Goal: Task Accomplishment & Management: Manage account settings

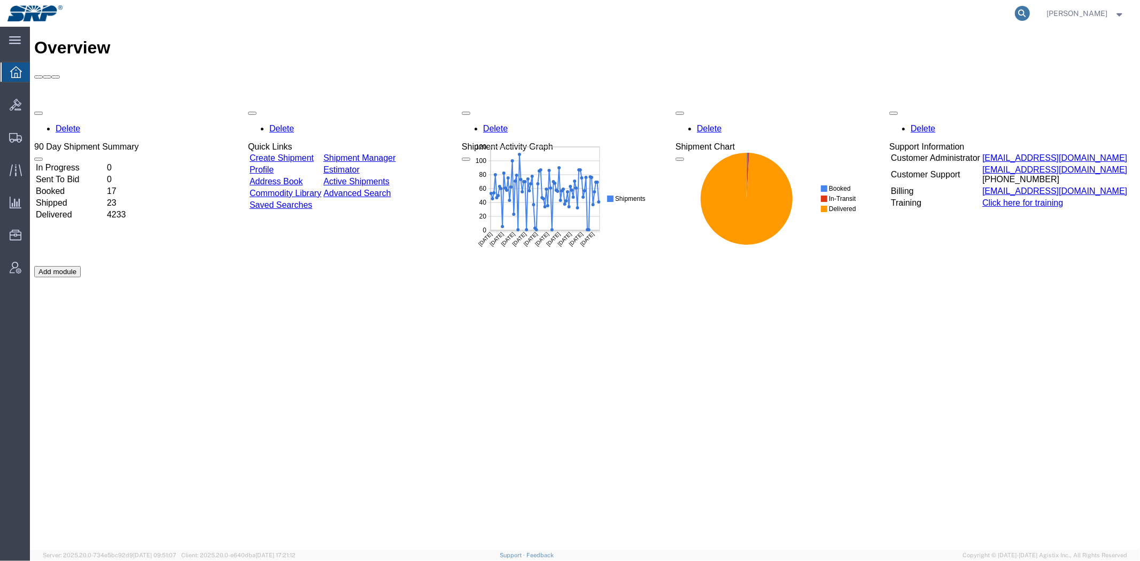
click at [1024, 12] on icon at bounding box center [1022, 13] width 15 height 15
click at [906, 12] on input "search" at bounding box center [852, 14] width 325 height 26
click at [893, 18] on input "search" at bounding box center [852, 14] width 325 height 26
paste input "393961995831"
type input "393961995831"
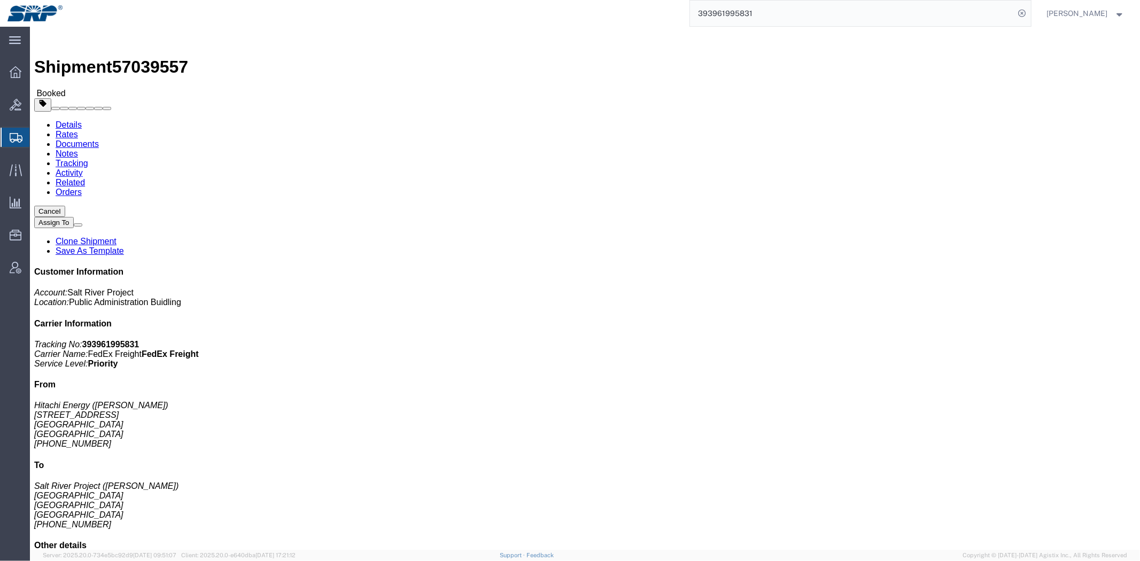
click link "Clone Shipment"
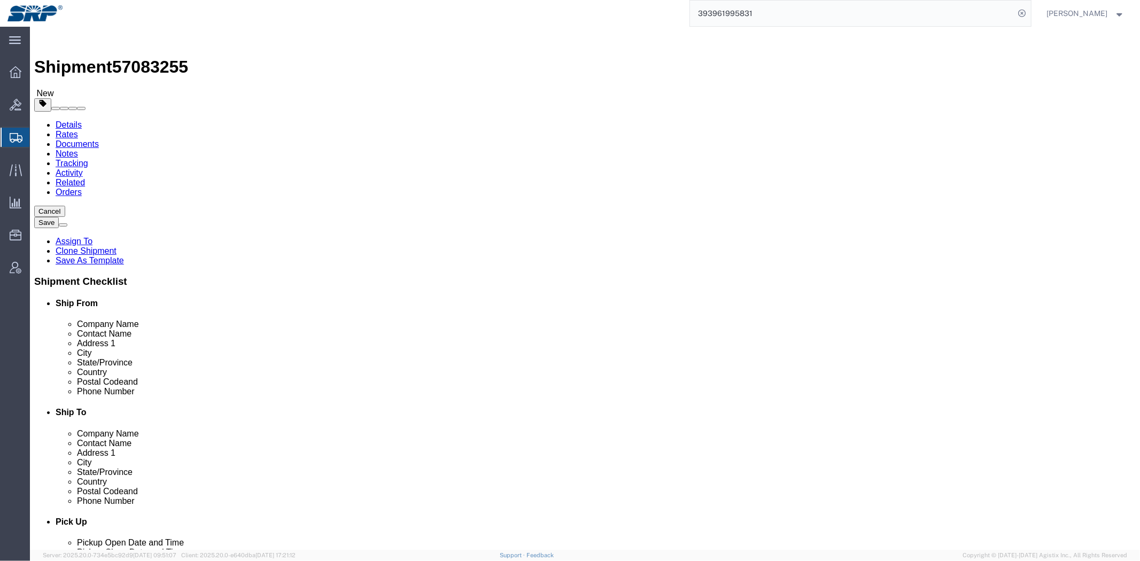
select select
select select "54819"
drag, startPoint x: 46, startPoint y: 155, endPoint x: 77, endPoint y: 153, distance: 31.6
click at [0, 0] on span "Shipment Manager" at bounding box center [0, 0] width 0 height 0
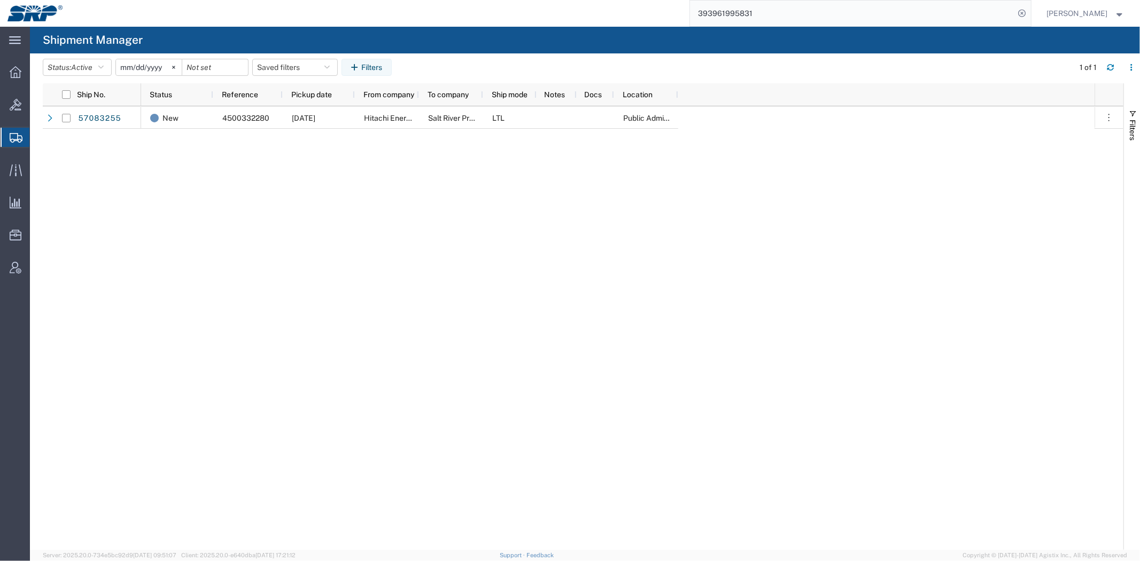
click at [969, 4] on input "393961995831" at bounding box center [852, 14] width 325 height 26
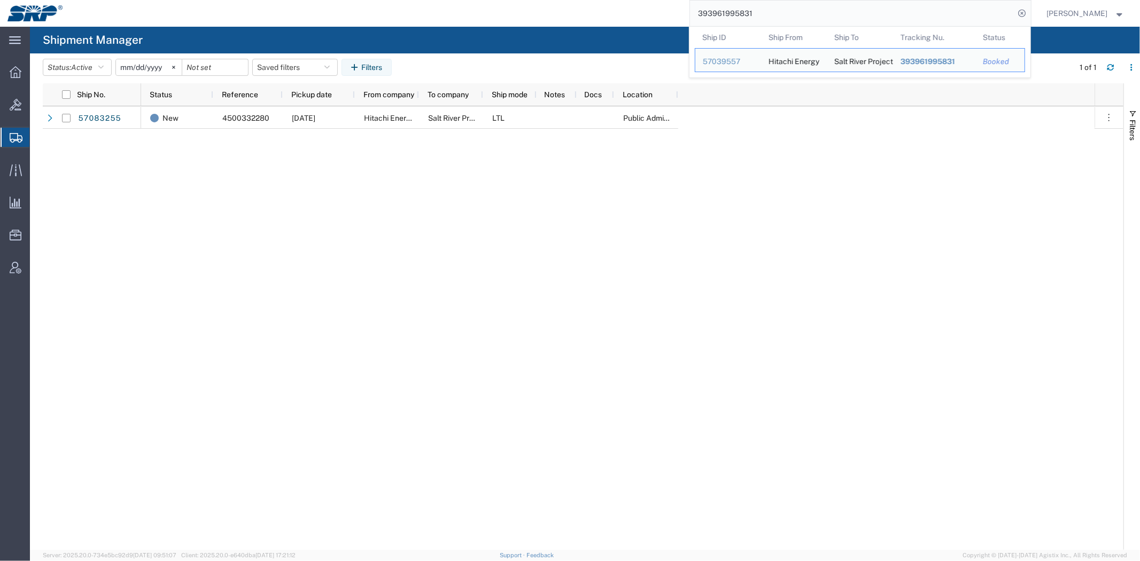
click at [969, 4] on input "393961995831" at bounding box center [852, 14] width 325 height 26
paste input "2247128260"
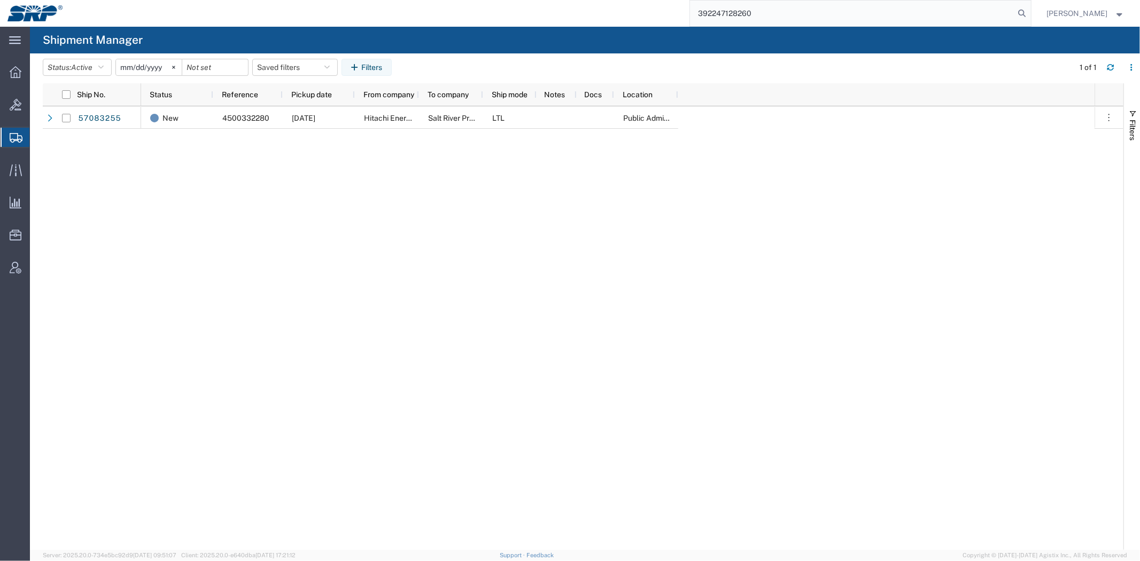
type input "392247128260"
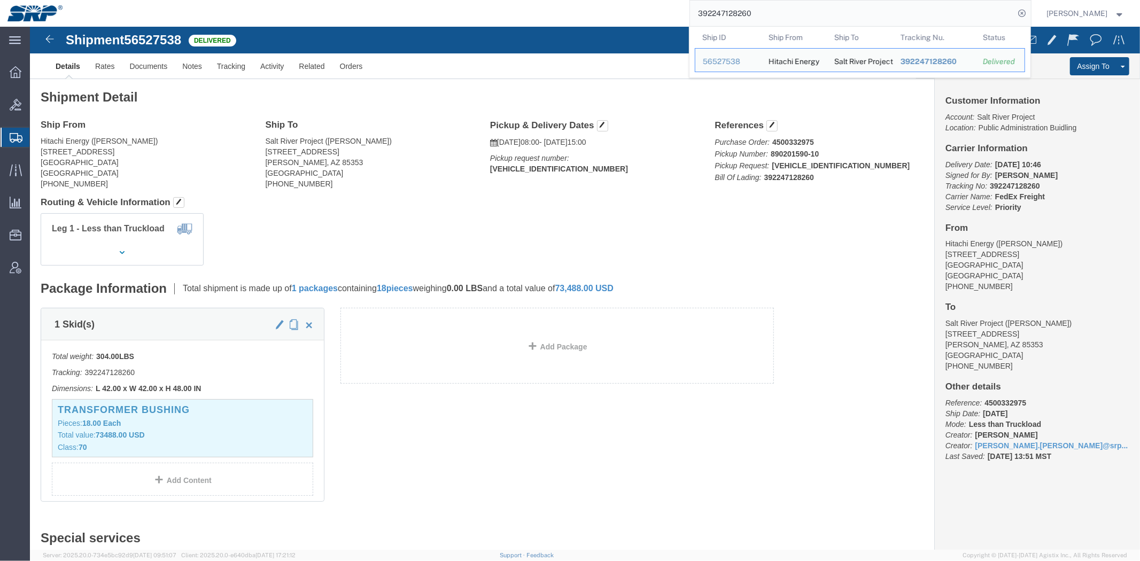
click link "Clone Shipment"
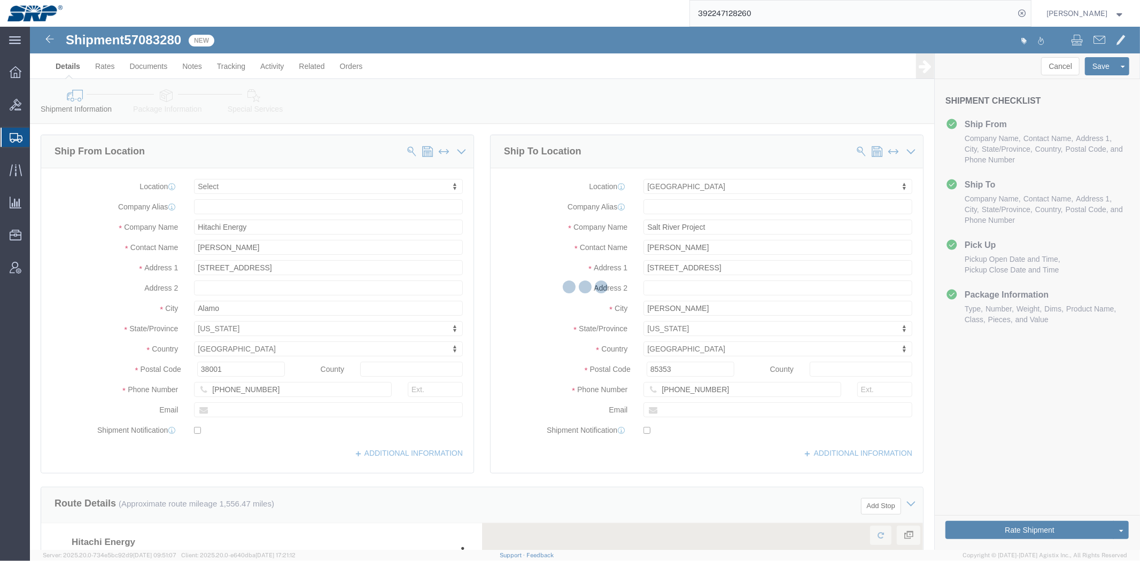
select select
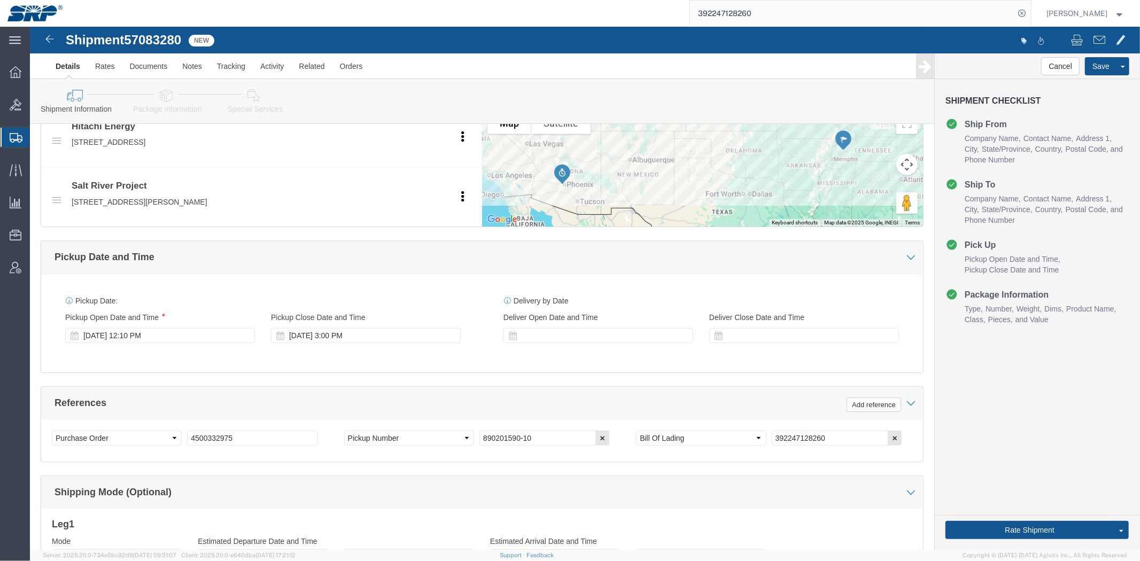
scroll to position [506, 0]
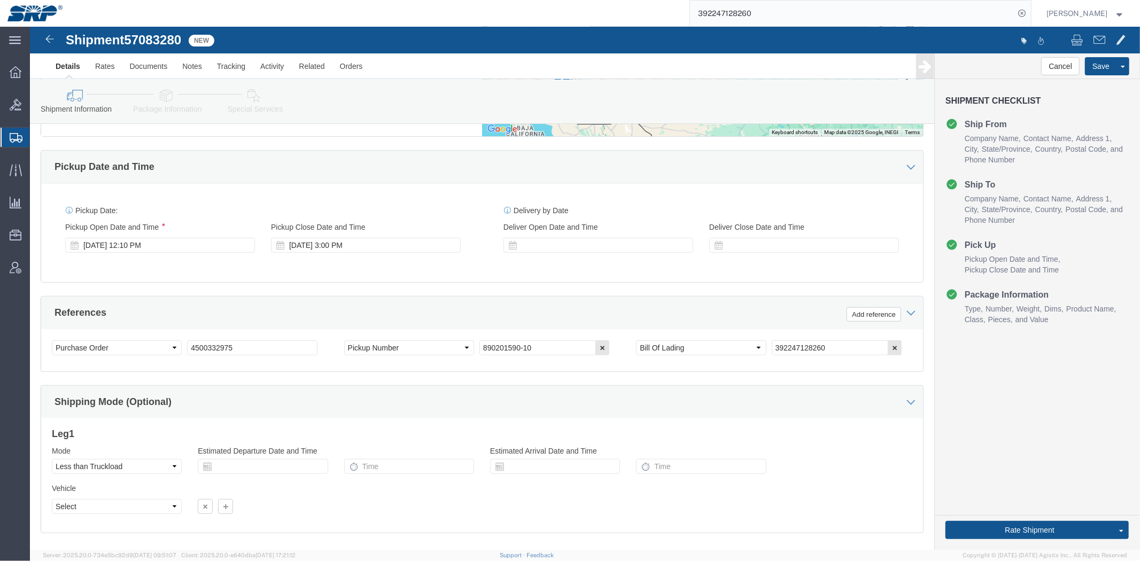
drag, startPoint x: 495, startPoint y: 168, endPoint x: 479, endPoint y: 228, distance: 62.0
click div "[DATE] 12:10 PM"
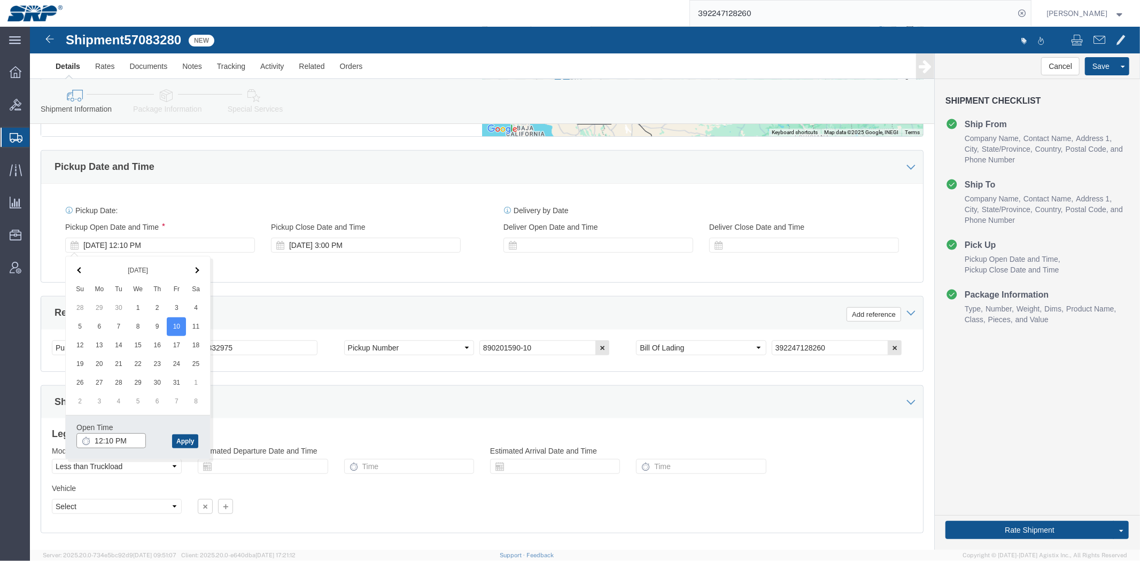
drag, startPoint x: 65, startPoint y: 415, endPoint x: 236, endPoint y: 396, distance: 172.0
click input "12:10 PM"
type input "8:00 AM"
click button "Apply"
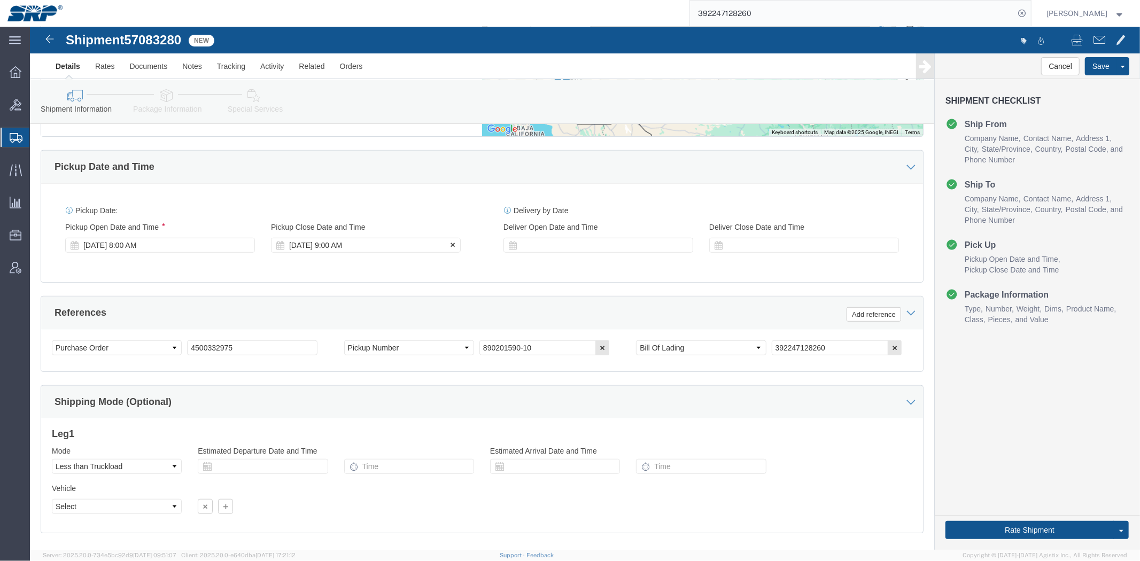
click div "[DATE] 9:00 AM"
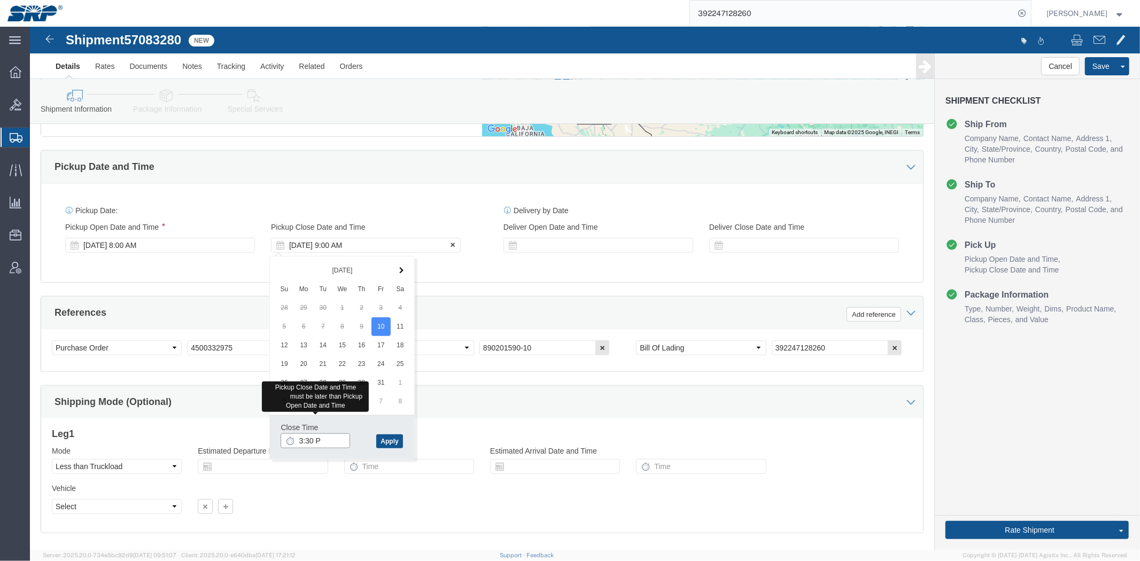
type input "3:30 PM"
click button "Apply"
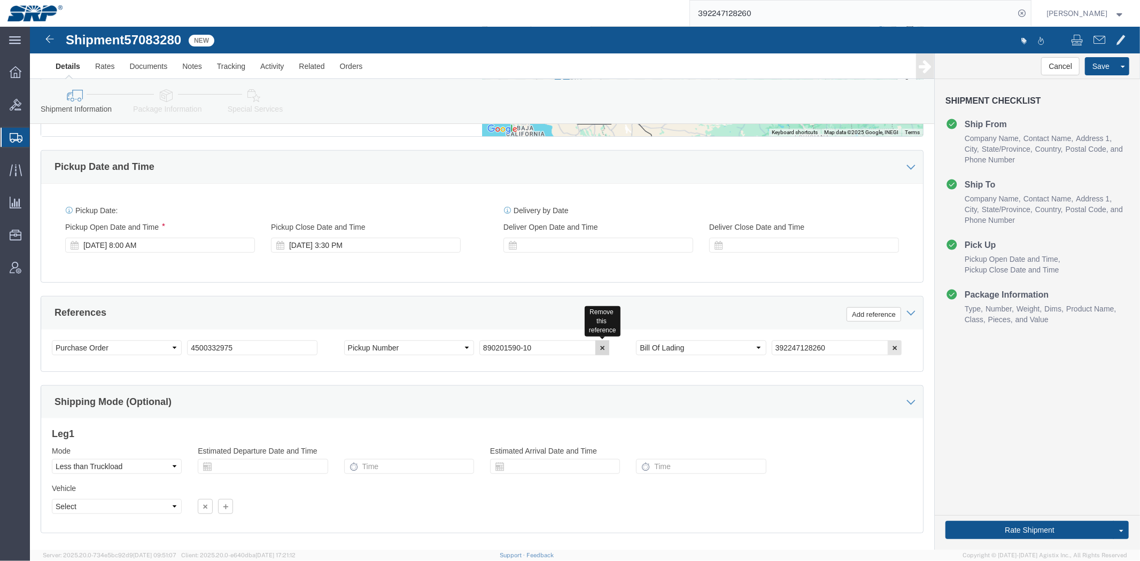
click icon "button"
click input "392247128260"
click button "button"
drag, startPoint x: 261, startPoint y: 325, endPoint x: -30, endPoint y: 344, distance: 291.3
click html "Shipment 57083280 New Details Rates Documents Notes Tracking Activity Related O…"
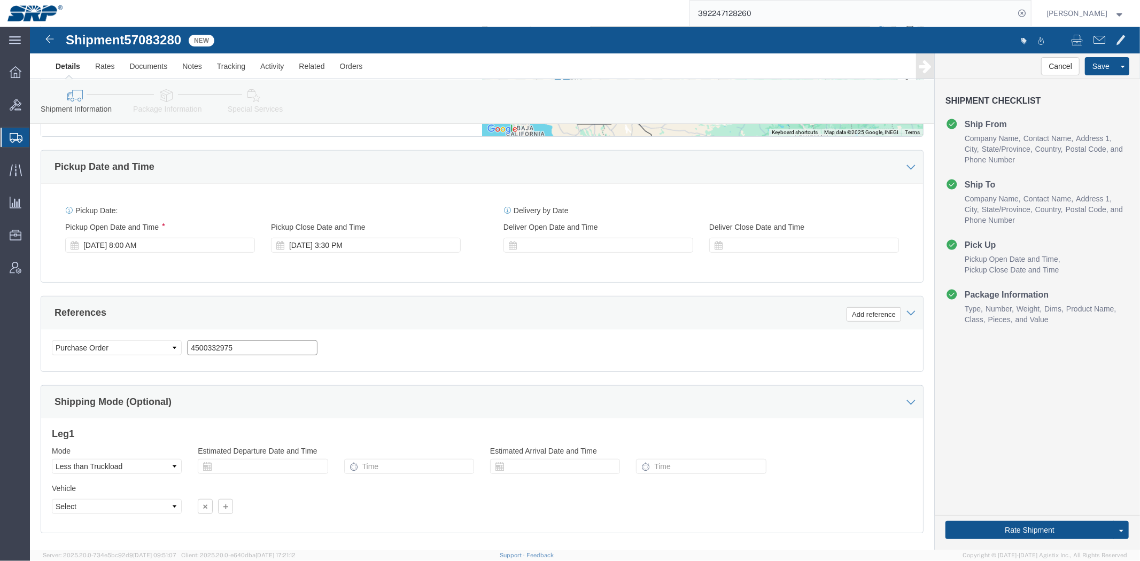
paste input "306"
type input "4500333065"
click div "Select Account Type Activity ID Airline Appointment Number ASN Batch Request # …"
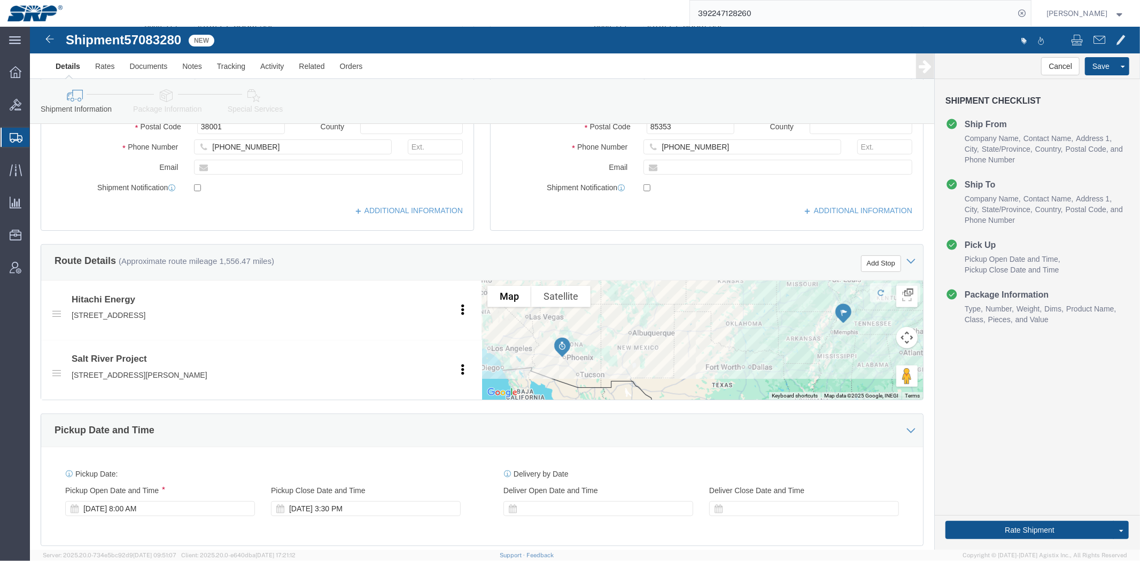
scroll to position [0, 0]
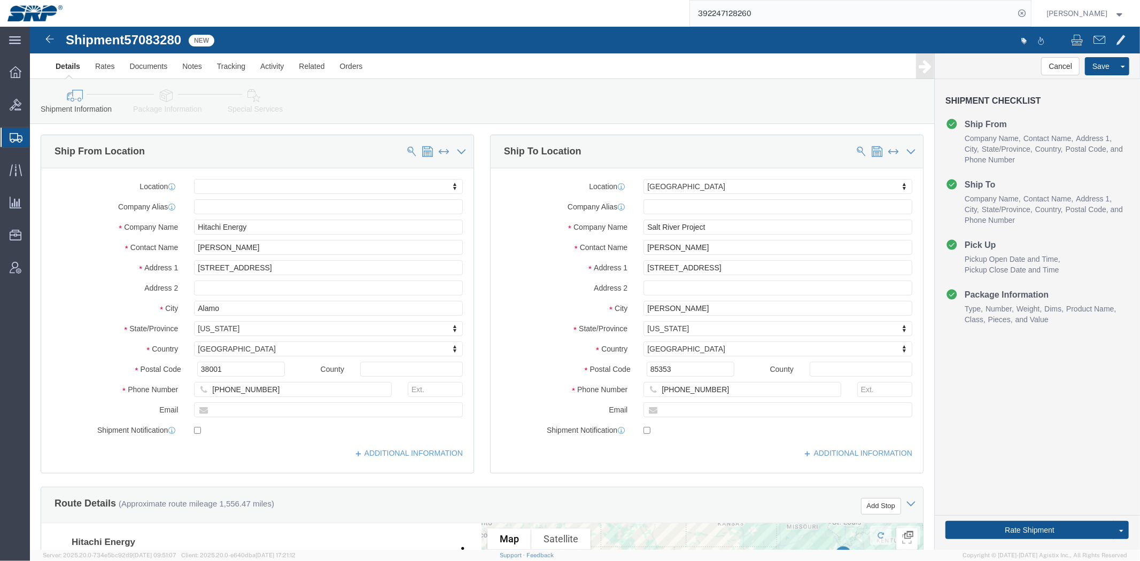
drag, startPoint x: 367, startPoint y: 338, endPoint x: 332, endPoint y: 168, distance: 173.3
click icon
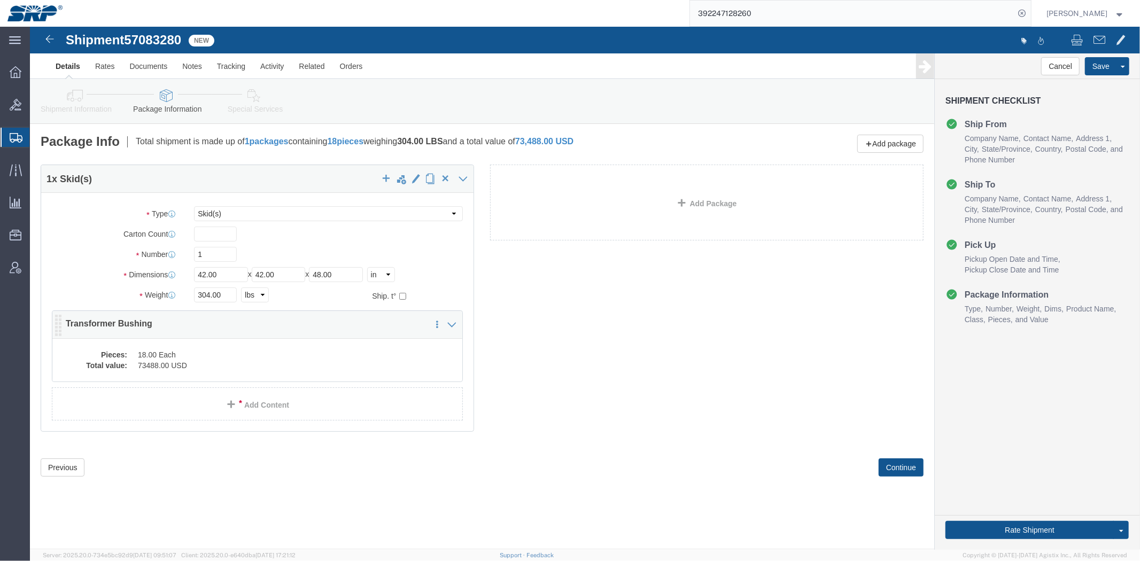
click dd "18.00 Each"
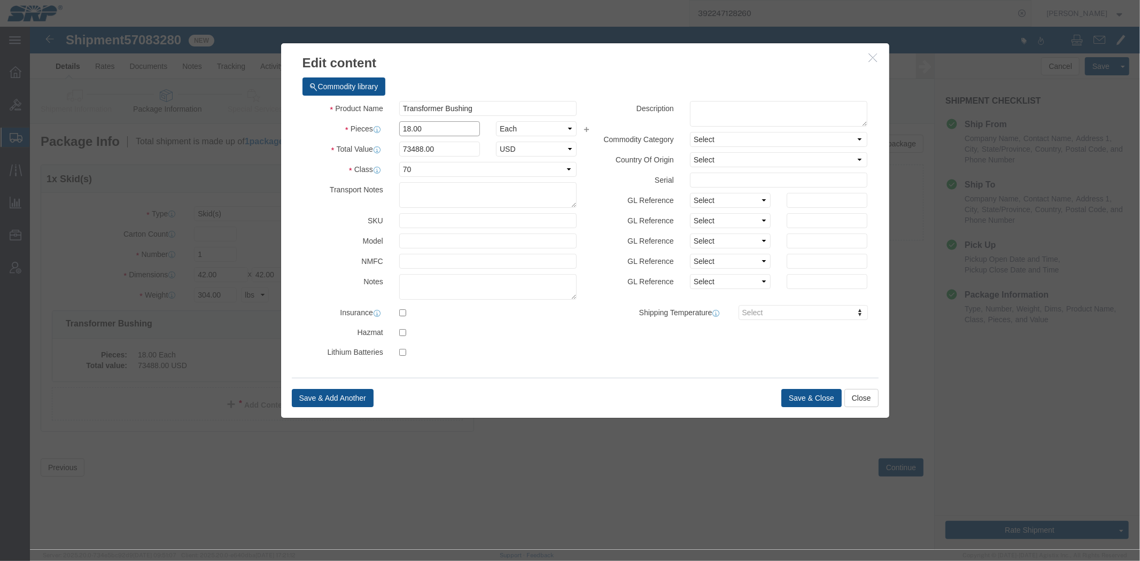
drag, startPoint x: 403, startPoint y: 102, endPoint x: 289, endPoint y: 92, distance: 115.2
click div "Product Name Transformer Bushing Pieces 18.00 Select Bag Barrels 100Board Feet …"
type input "3"
drag, startPoint x: 421, startPoint y: 124, endPoint x: 161, endPoint y: 114, distance: 259.4
click div "Edit content Commodity library Product Name Transformer Bushing Pieces 3 Select…"
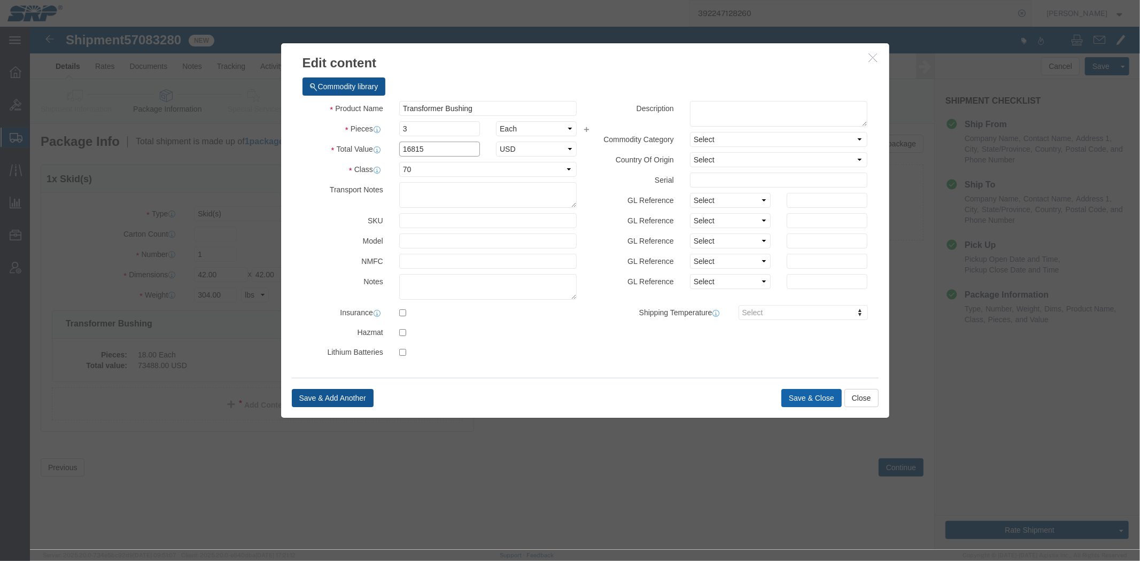
type input "16815"
click button "Save & Close"
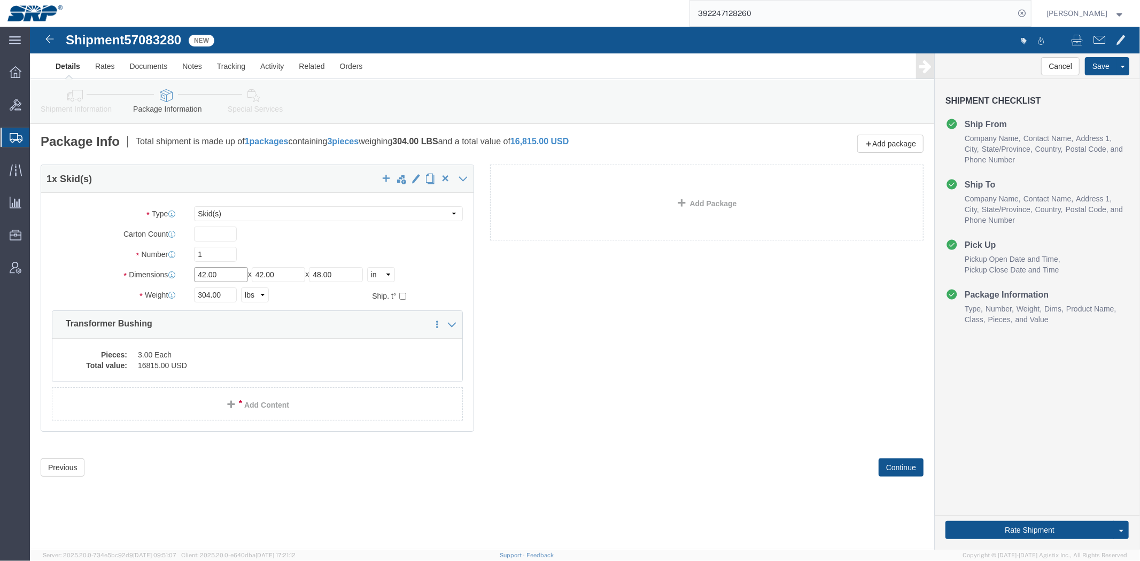
drag, startPoint x: 155, startPoint y: 248, endPoint x: -10, endPoint y: 239, distance: 165.9
click html "Shipment 57083280 New Details Rates Documents Notes Tracking Activity Related O…"
type input "45"
type input "38"
type input "87"
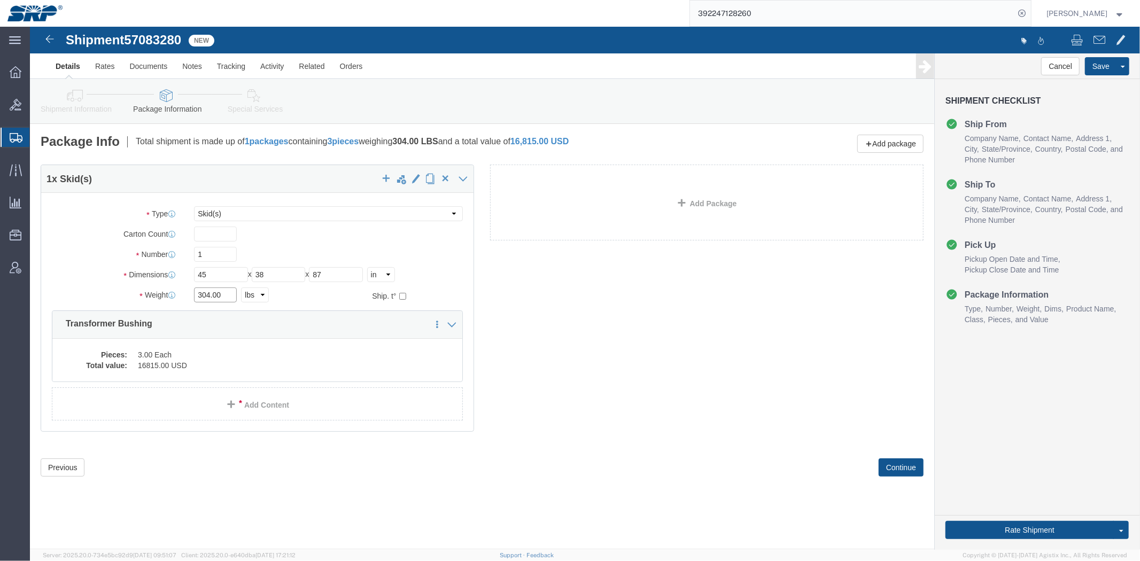
drag, startPoint x: 199, startPoint y: 268, endPoint x: -30, endPoint y: 253, distance: 229.2
click html "Shipment 57083280 New Details Rates Documents Notes Tracking Activity Related O…"
type input "680"
click div "1 x Skid(s) Package Type Select Bale(s) Basket(s) Bolt(s) Bottle(s) Buckets Bul…"
click select "Select Bale(s) Basket(s) Bolt(s) Bottle(s) Buckets Bulk Bundle(s) Can(s) Cardbo…"
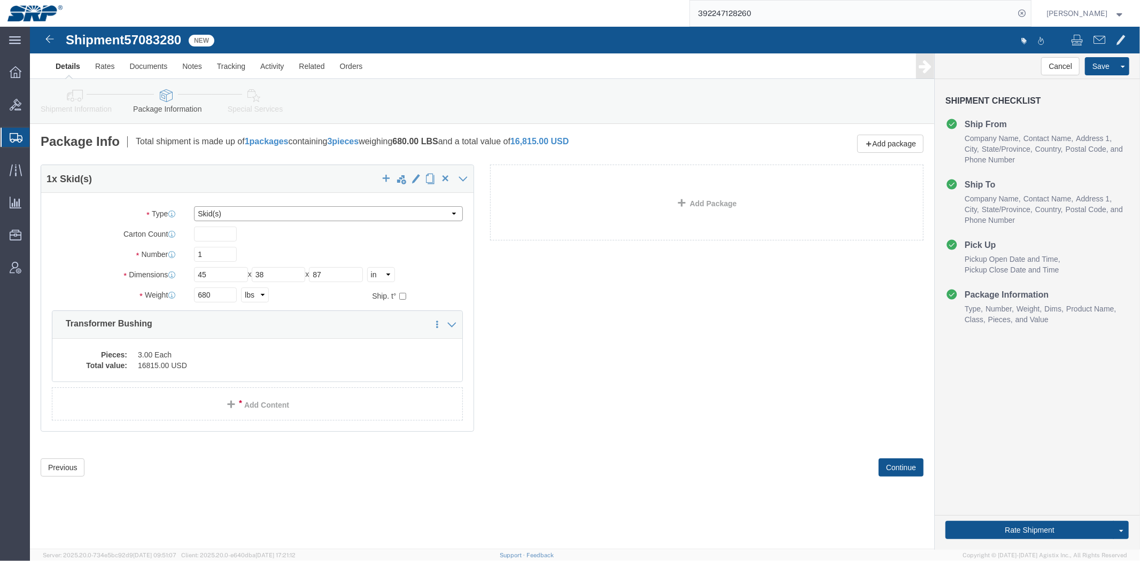
select select "CRAT"
click select "Select Bale(s) Basket(s) Bolt(s) Bottle(s) Buckets Bulk Bundle(s) Can(s) Cardbo…"
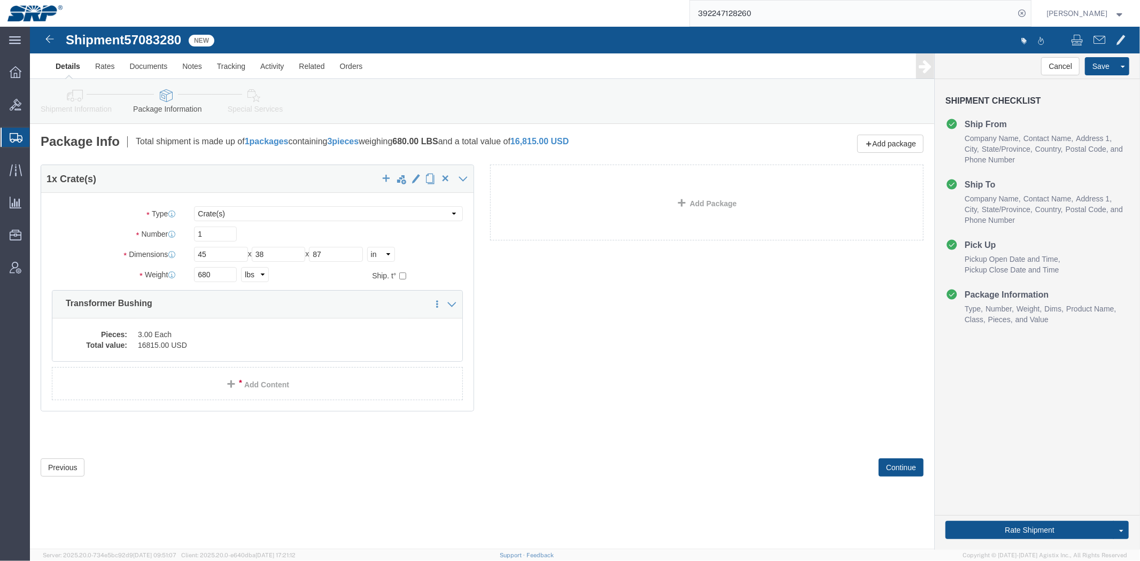
click div "1 x Crate(s) Package Type Select Bale(s) Basket(s) Bolt(s) Bottle(s) Buckets Bu…"
click link "Special Services"
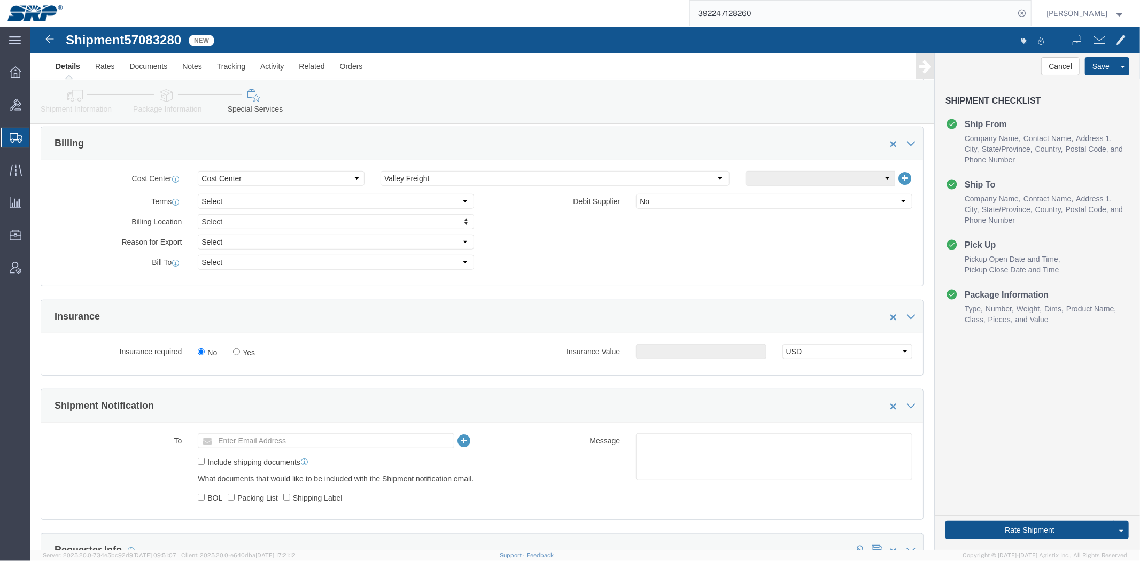
drag, startPoint x: 329, startPoint y: 136, endPoint x: 323, endPoint y: 205, distance: 69.2
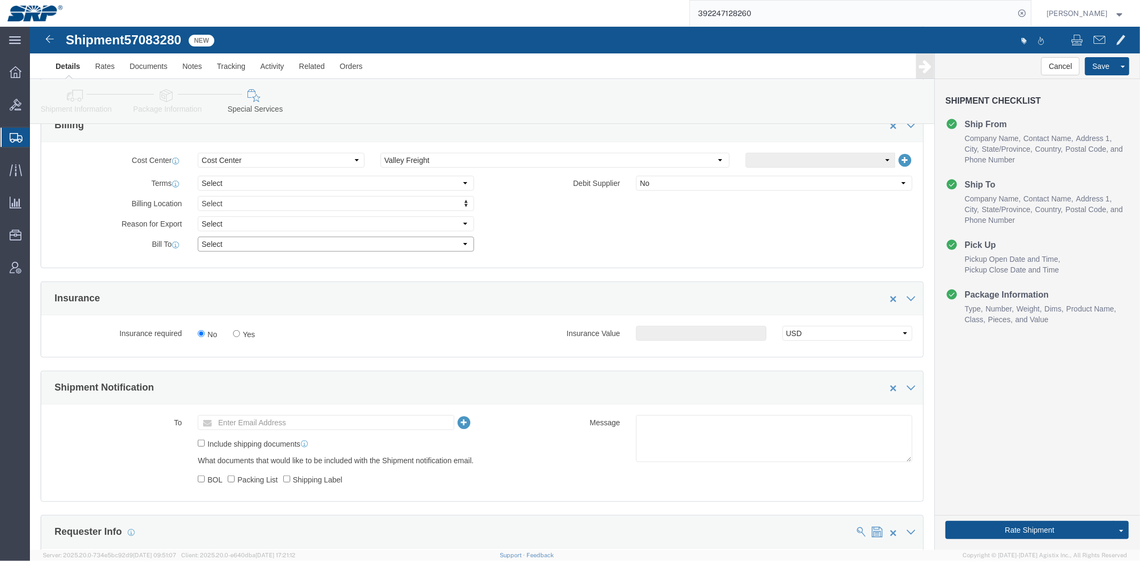
click select "Select Recipient Account Sender/Shipper Third Party Account"
select select "THRD"
click select "Select Recipient Account Sender/Shipper Third Party Account"
select select
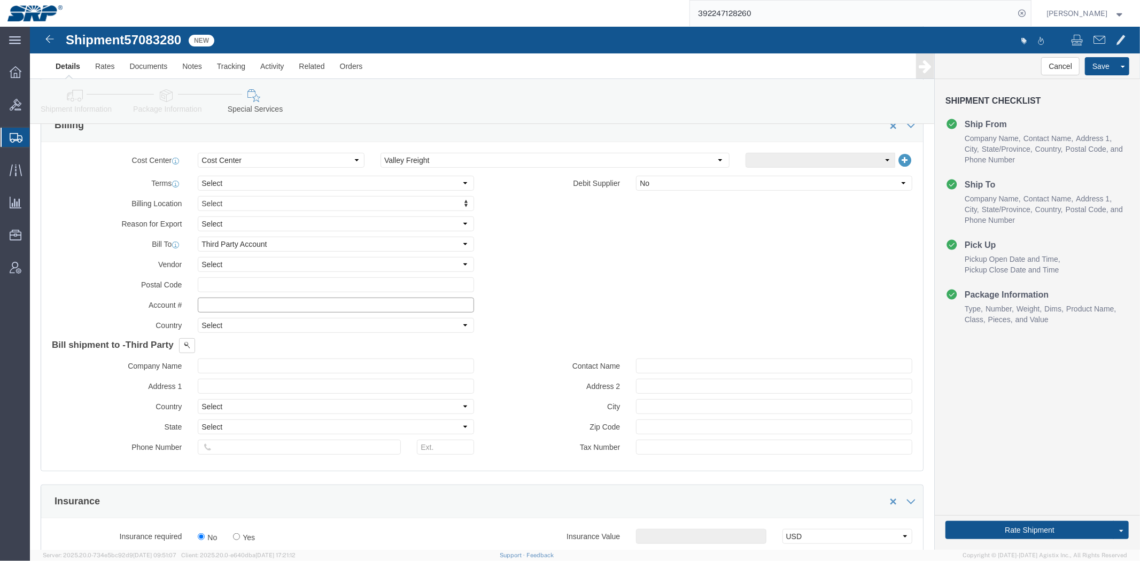
click input "text"
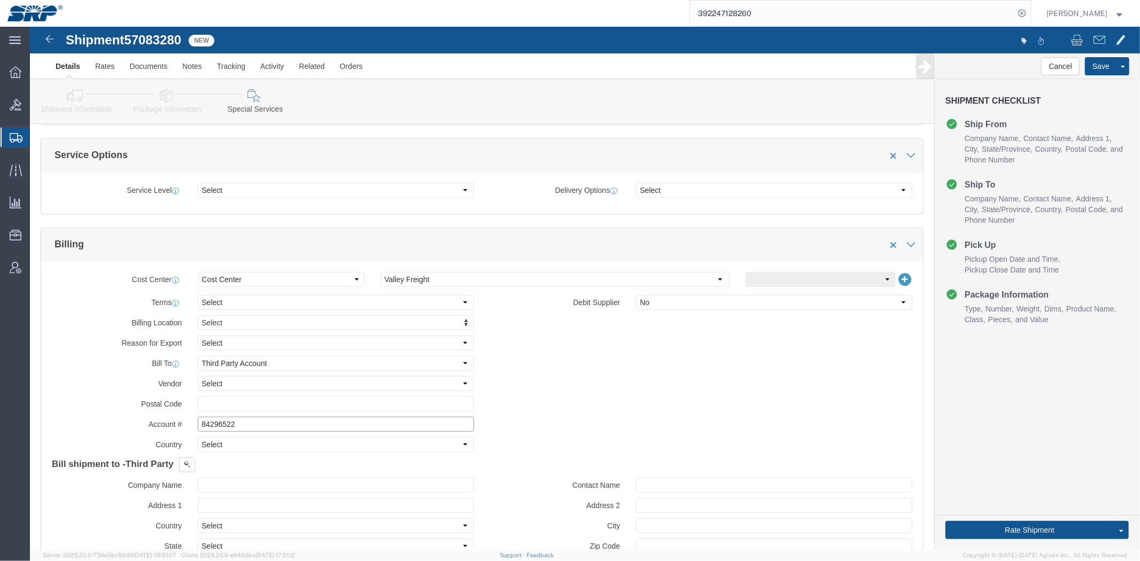
type input "84296522"
click div "Account # 84296522 Country Select [GEOGRAPHIC_DATA] [GEOGRAPHIC_DATA] [GEOGRAPH…"
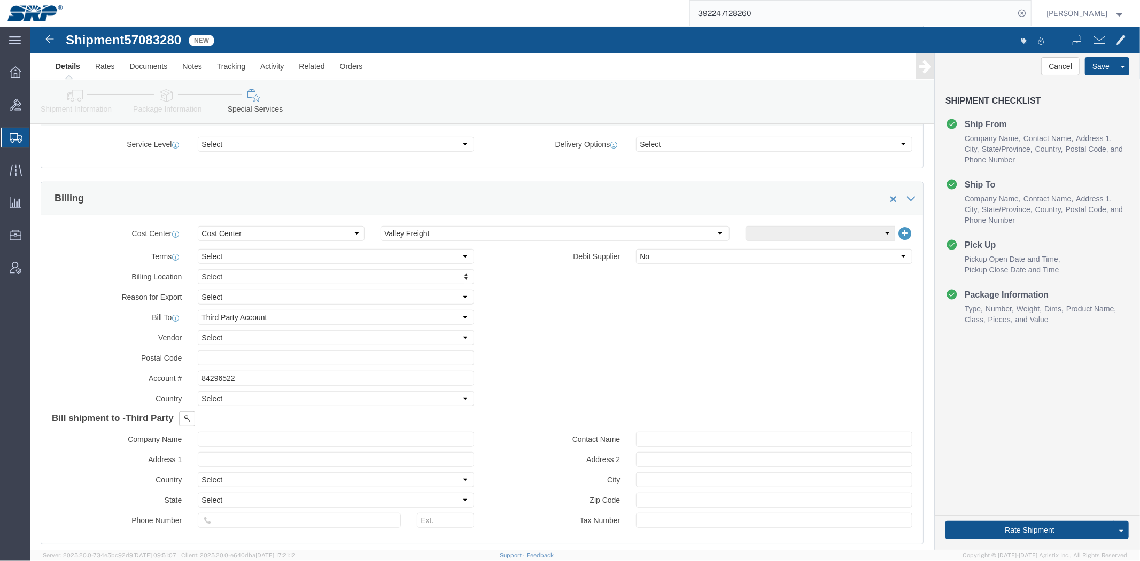
scroll to position [422, 0]
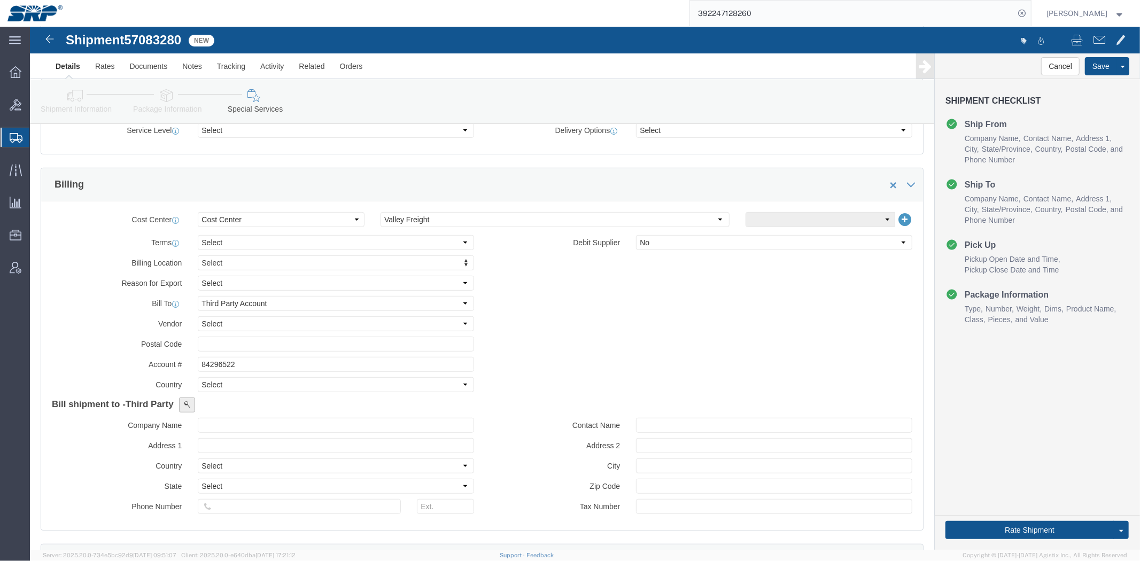
click button
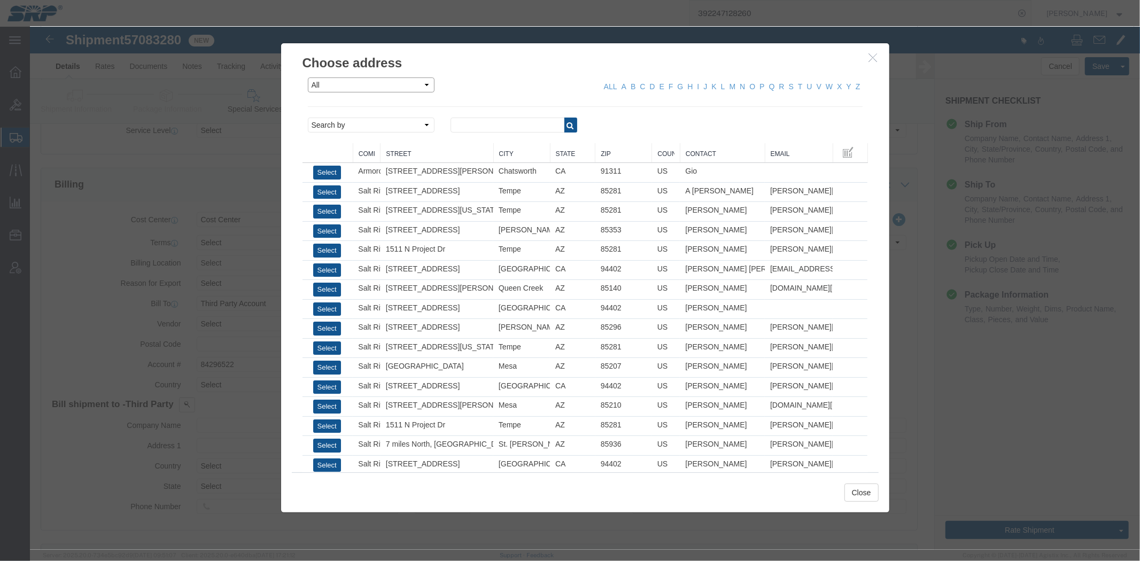
click select "All Company Location Other Personal Shared"
click input "text"
click select "Search by Address Book Name City Company Name Contact Name Country CustomerAlia…"
select select "city"
click select "Search by Address Book Name City Company Name Contact Name Country CustomerAlia…"
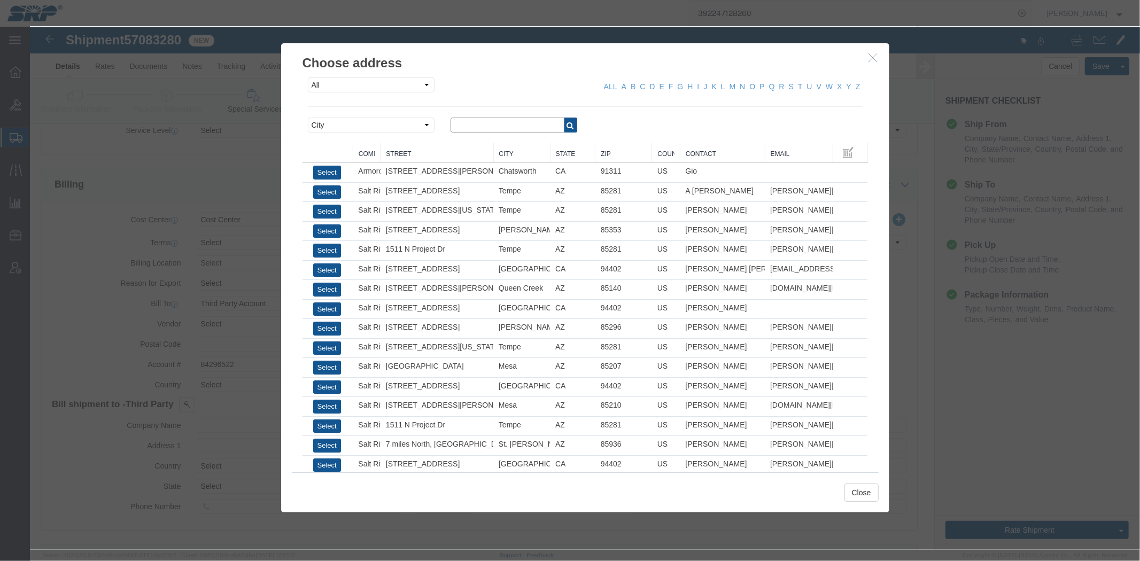
click input "text"
type input "phoenix"
click icon "button"
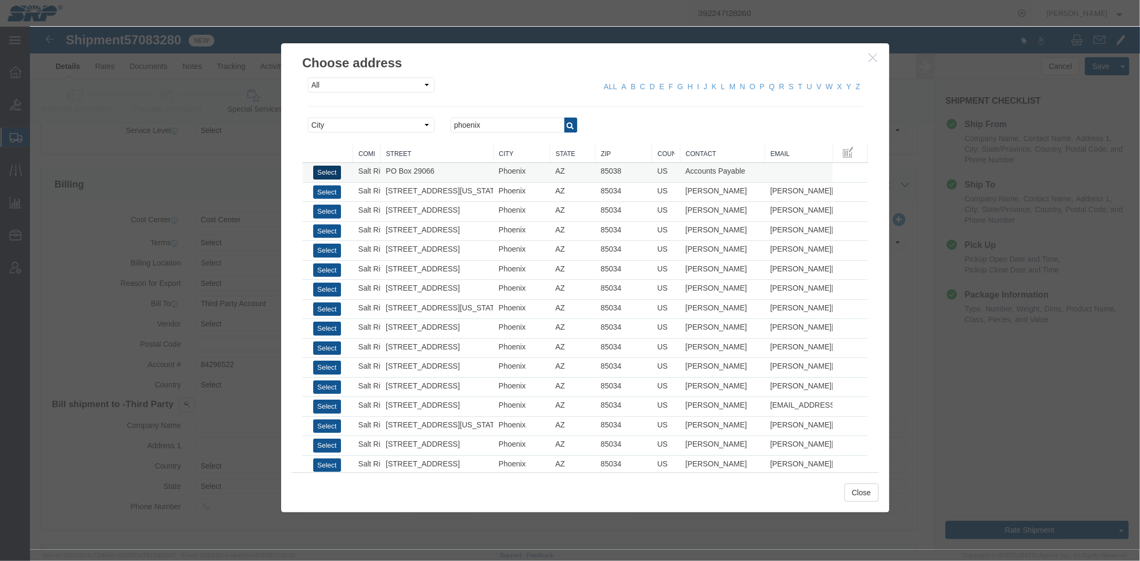
click button "Select"
type input "Salt River Project"
type input "PO Box 29066"
select select "US"
type input "6022368759"
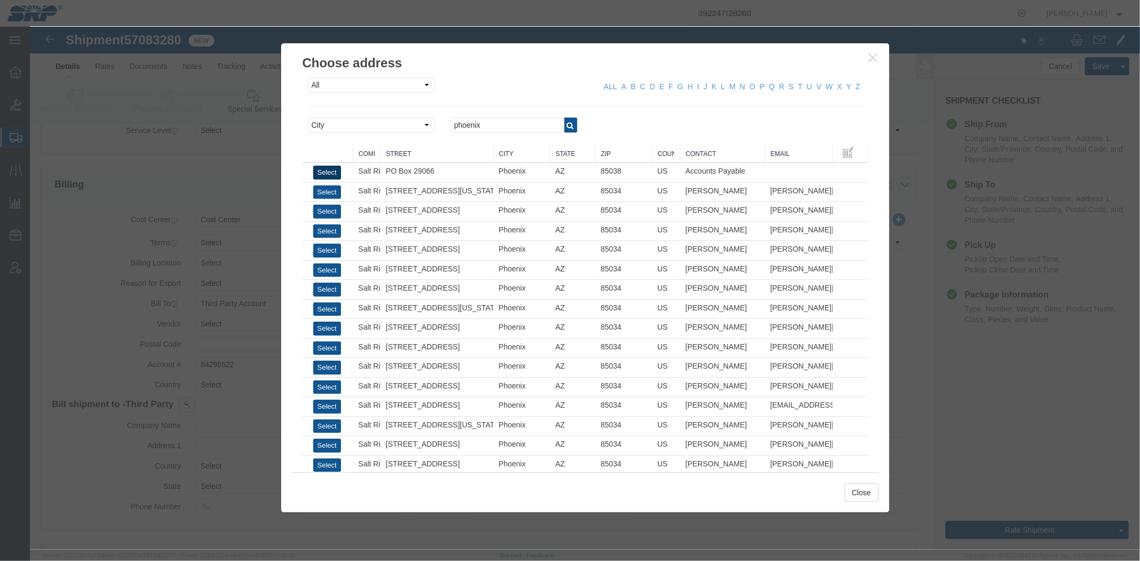
type input "Accounts Payable"
type input "Phoenix"
type input "85038"
select select "AZ"
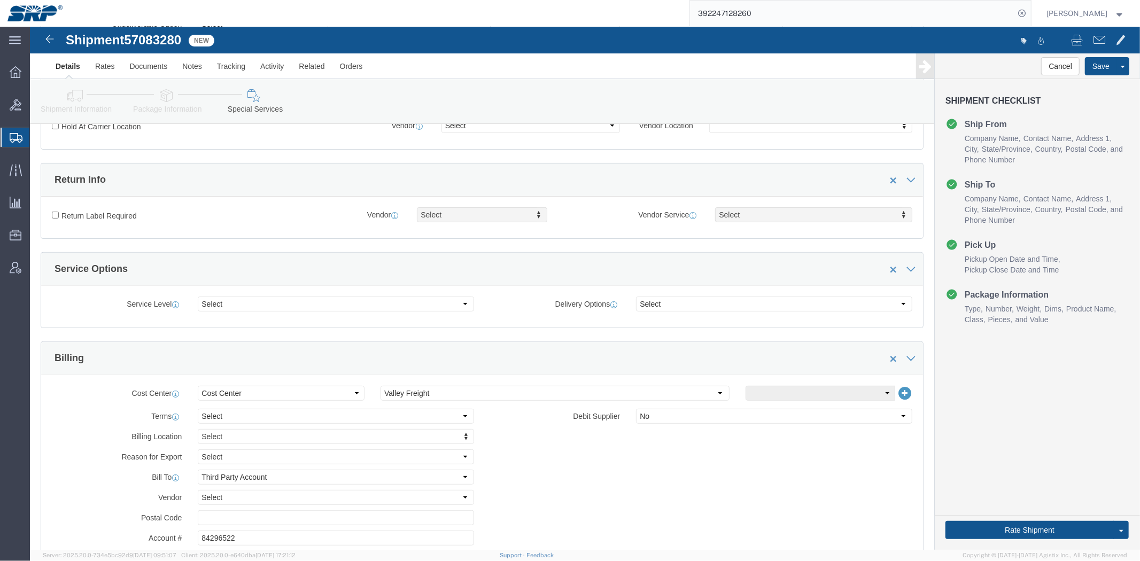
scroll to position [0, 0]
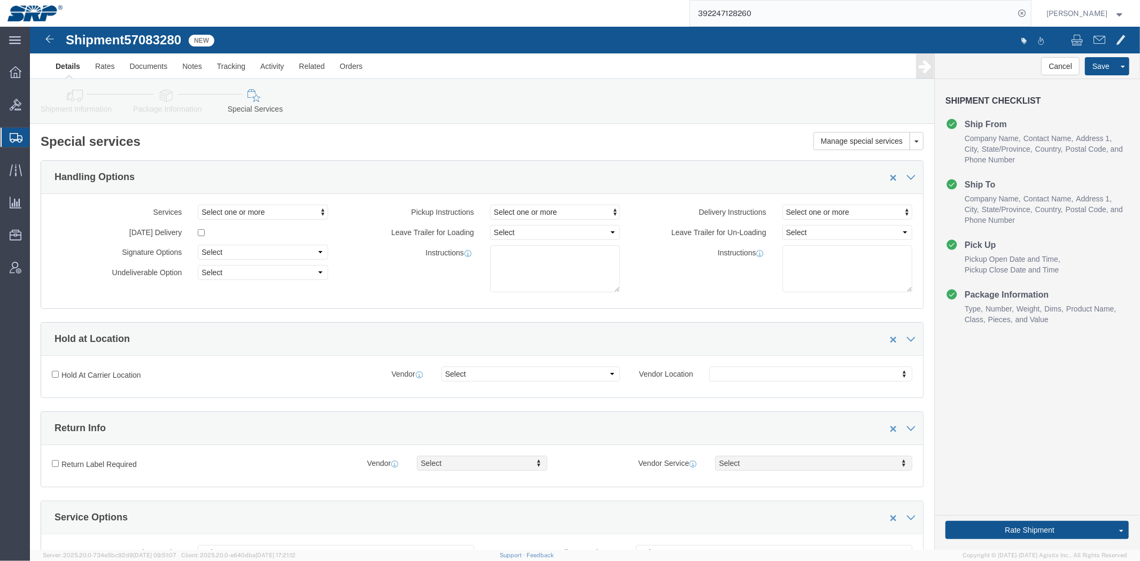
drag, startPoint x: 537, startPoint y: 338, endPoint x: 491, endPoint y: 113, distance: 229.2
click div "Manage special services Handling Options Hold at Location Return Info Service O…"
click link "Shipment Information"
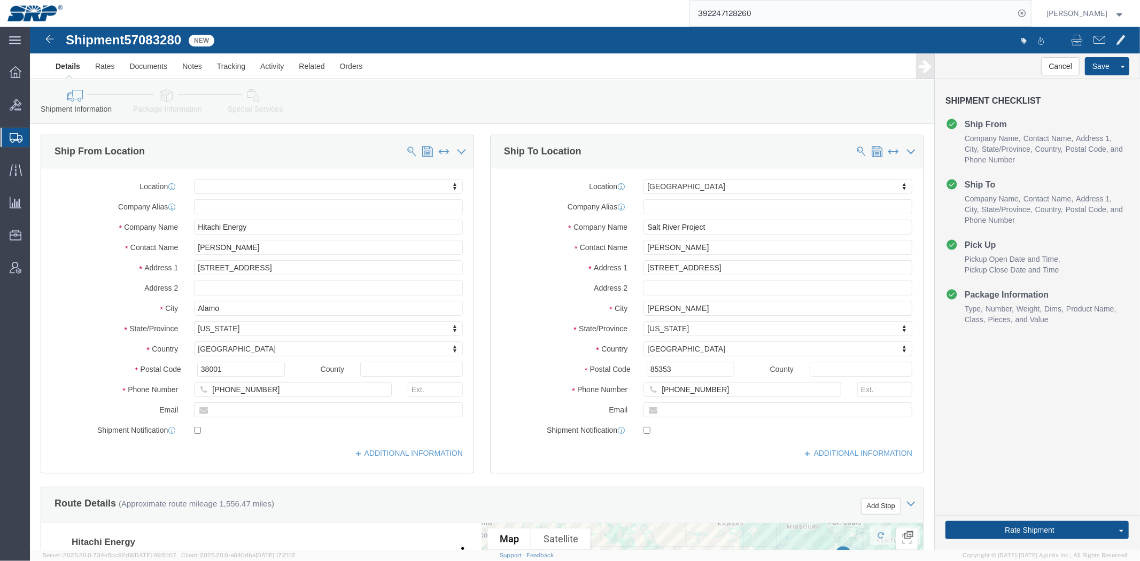
click label "Contact Name"
drag, startPoint x: 248, startPoint y: 218, endPoint x: 21, endPoint y: 218, distance: 227.6
click div "Contact Name [PERSON_NAME]"
paste input "[PERSON_NAME]"
type input "[PERSON_NAME]"
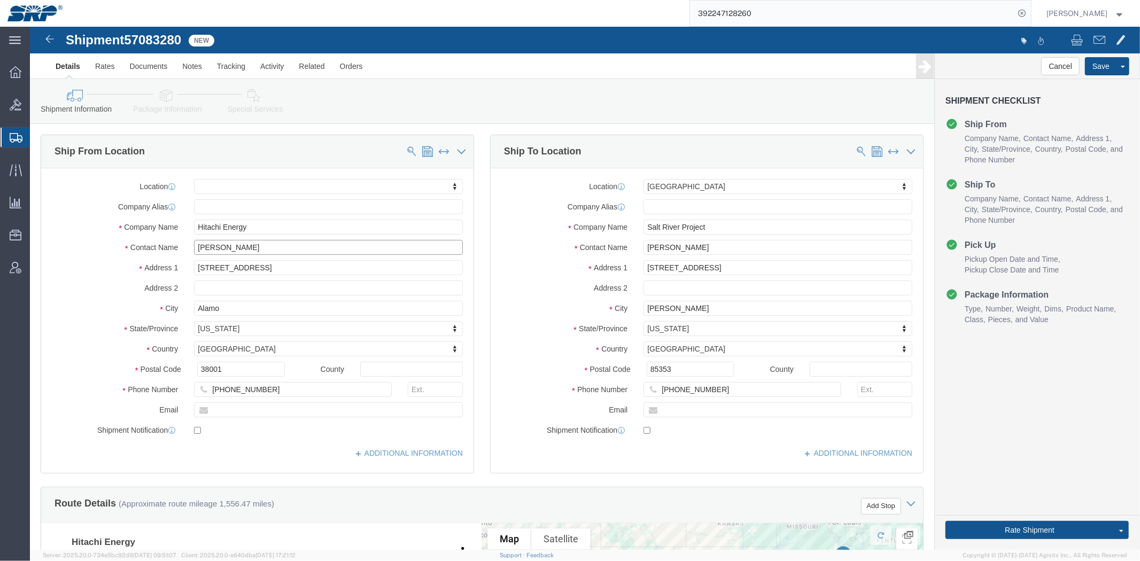
click input "[PERSON_NAME]"
click label "State/Province"
click div "Ship From Location Location My Profile Location [GEOGRAPHIC_DATA] Facility [GEO…"
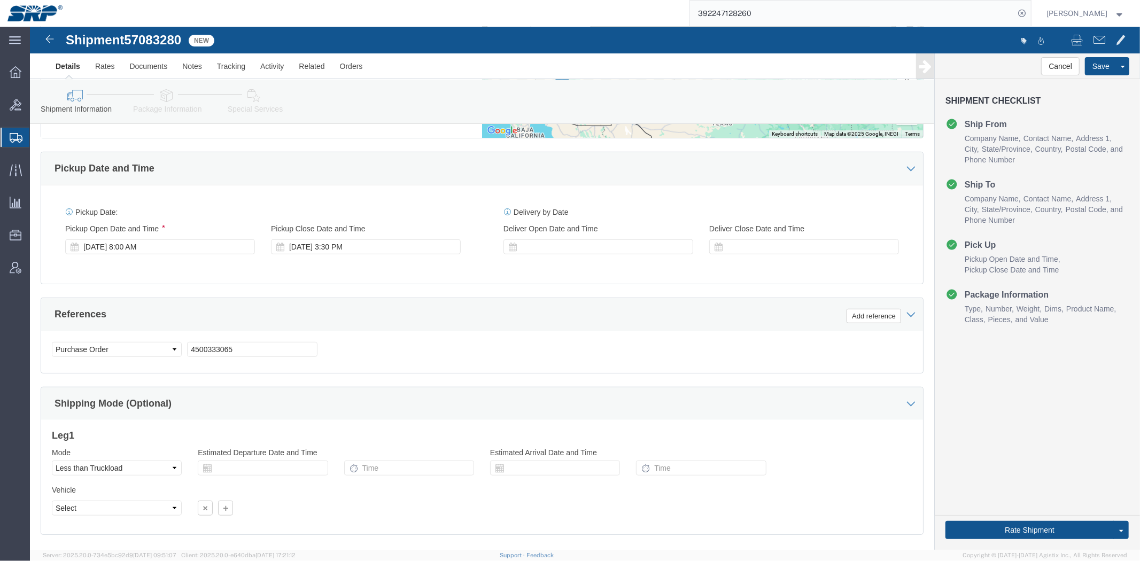
drag, startPoint x: 443, startPoint y: 207, endPoint x: 396, endPoint y: 324, distance: 126.8
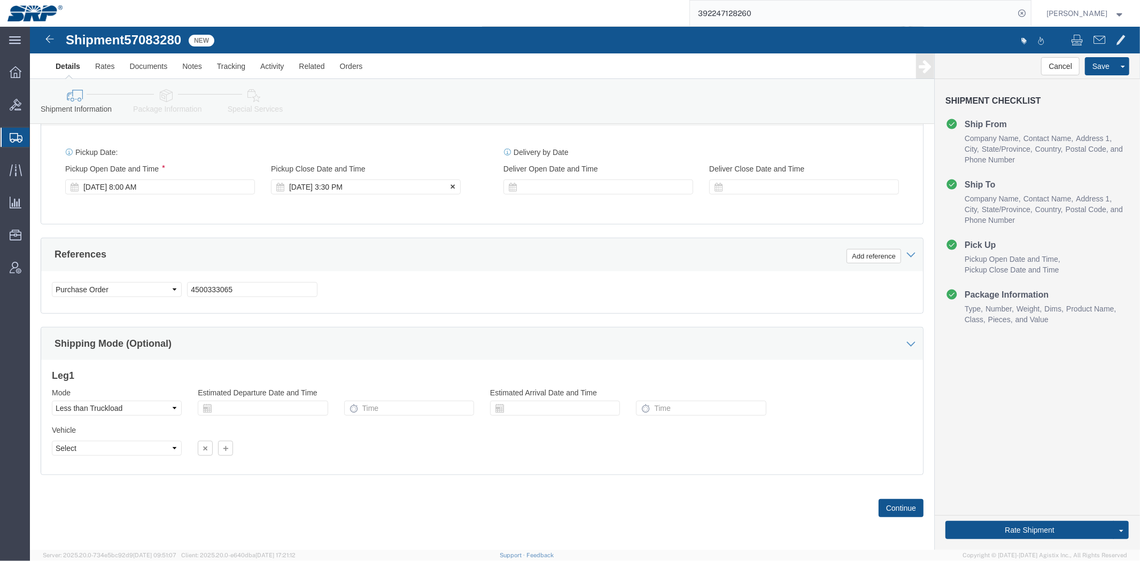
drag, startPoint x: 307, startPoint y: 155, endPoint x: 323, endPoint y: 155, distance: 16.0
click div "[DATE] 3:30 PM"
type input "4:00 PM"
click button "Apply"
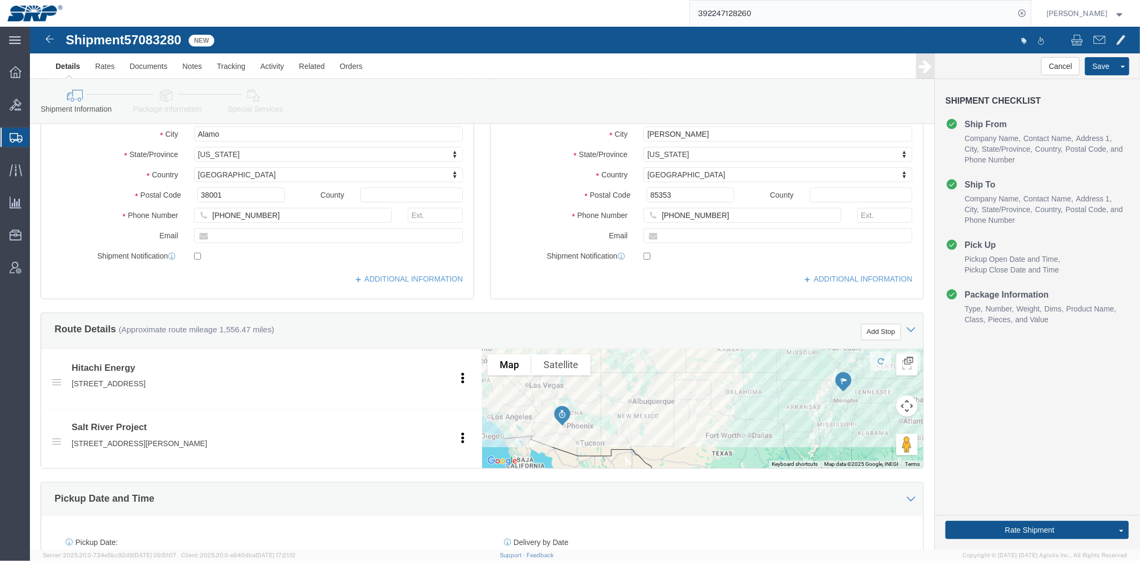
scroll to position [0, 0]
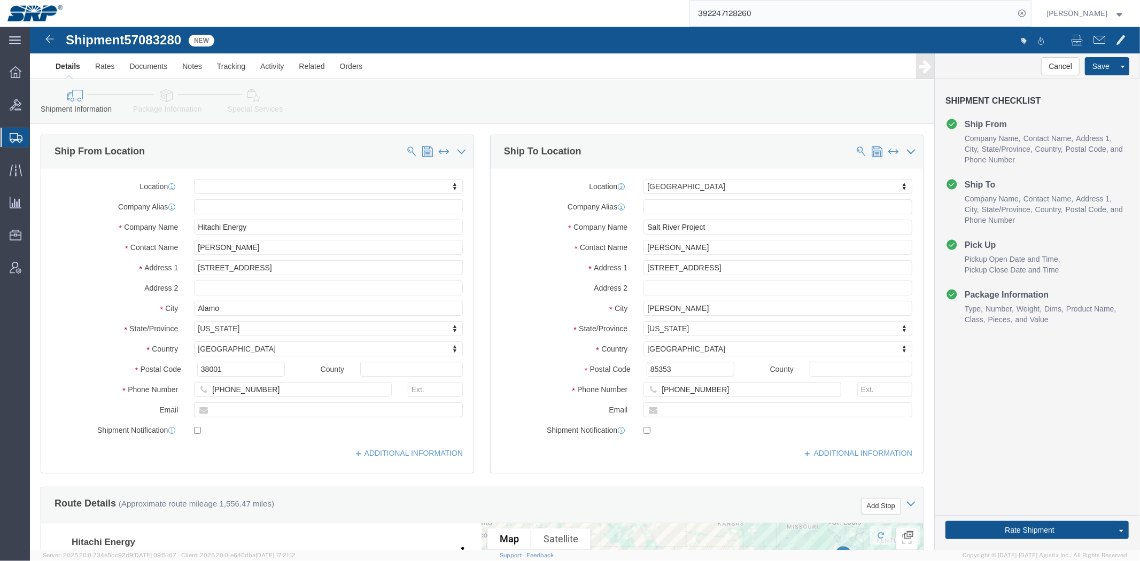
drag, startPoint x: 405, startPoint y: 339, endPoint x: 337, endPoint y: 59, distance: 288.1
click button "Save"
click at [0, 0] on link "Shipment Manager" at bounding box center [0, 0] width 0 height 0
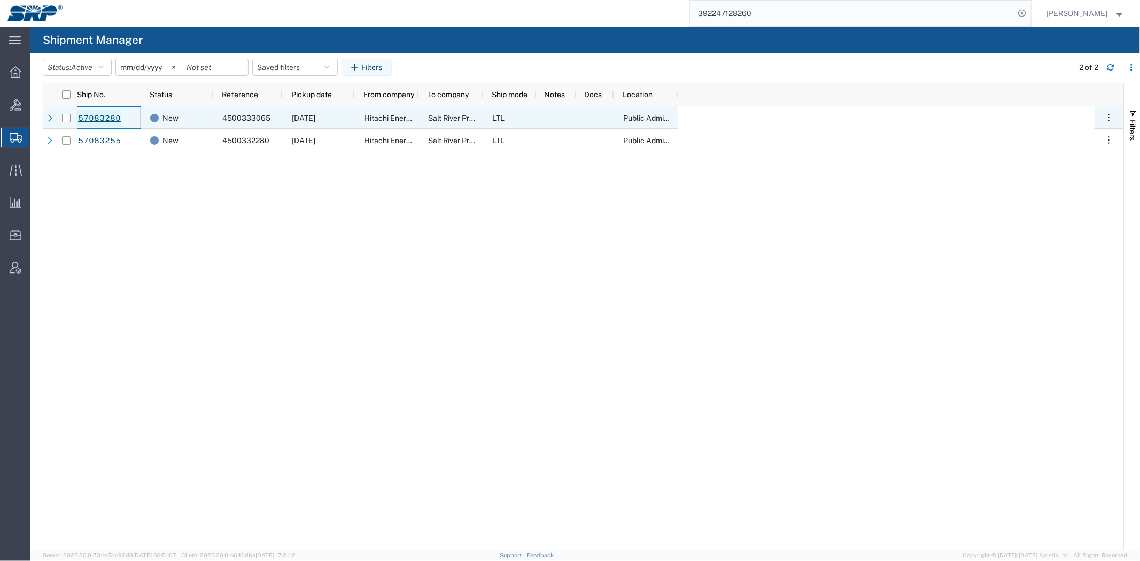
click at [111, 120] on link "57083280" at bounding box center [99, 118] width 44 height 17
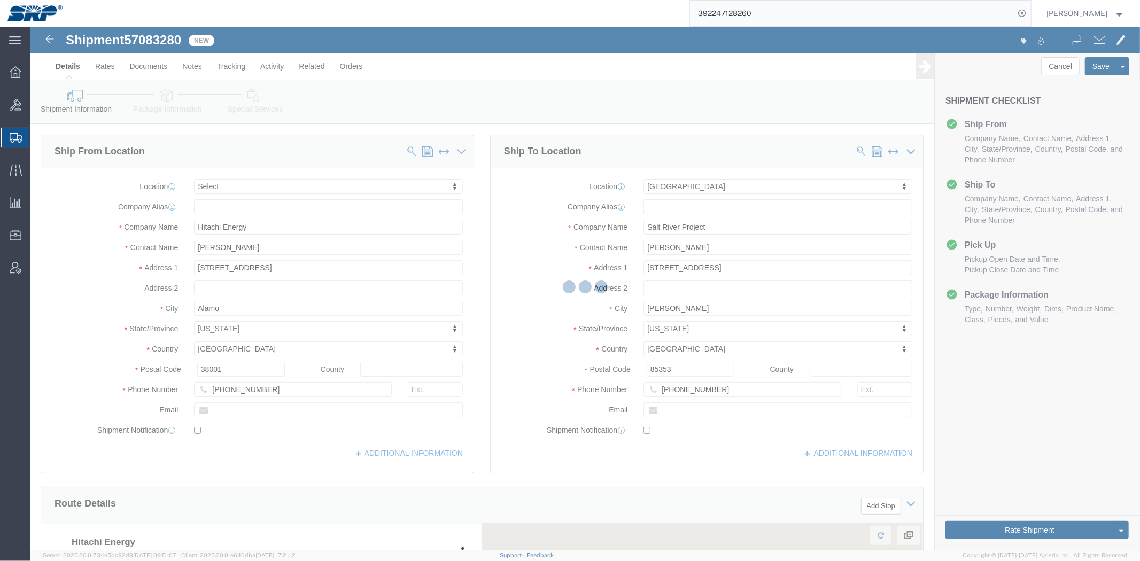
select select
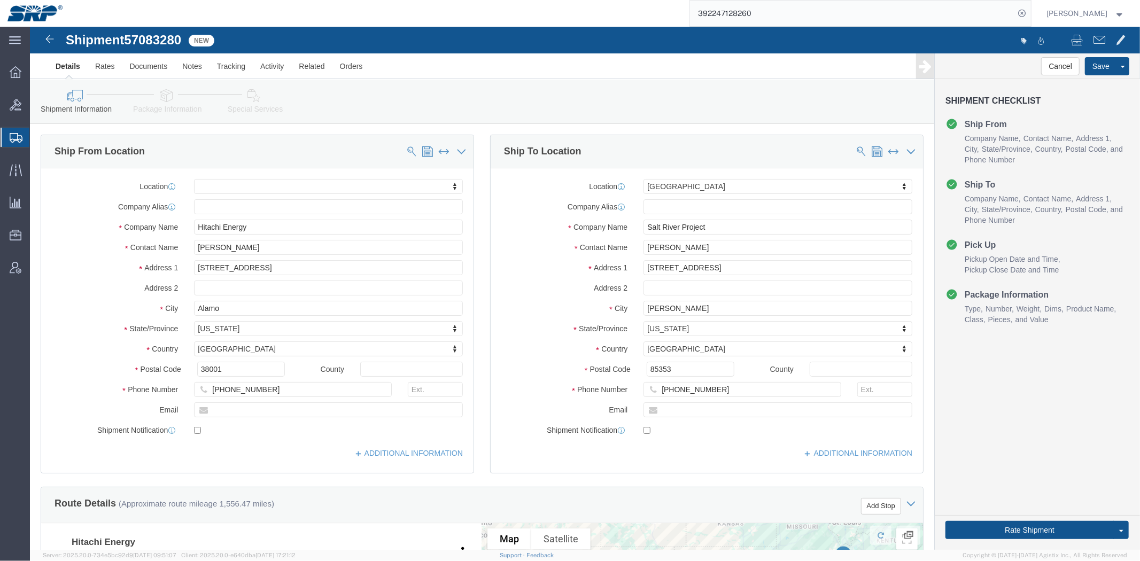
click at [0, 0] on span "Shipment Manager" at bounding box center [0, 0] width 0 height 0
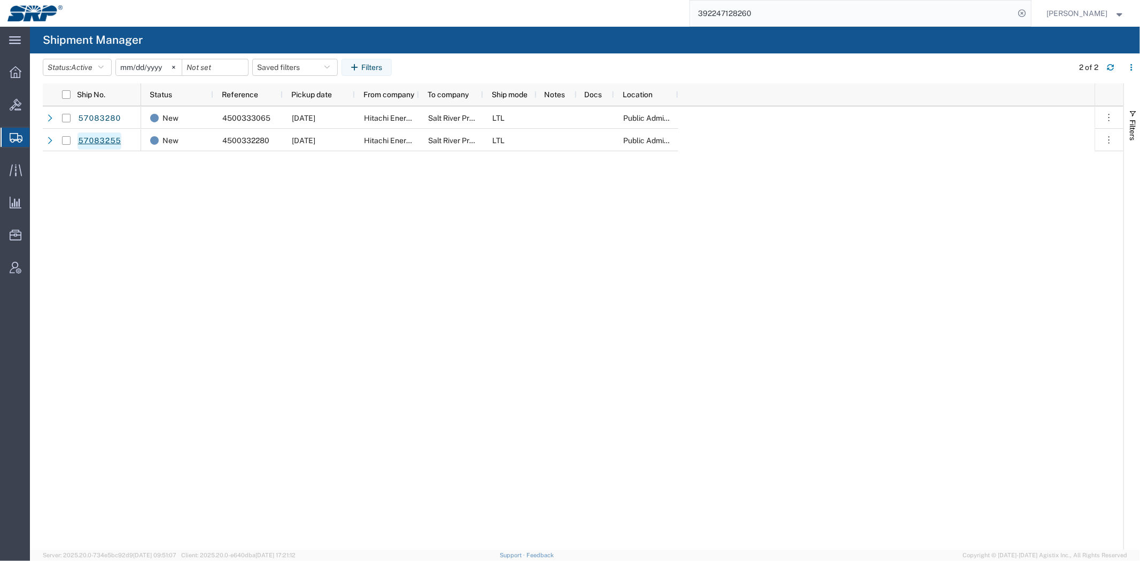
click at [92, 137] on link "57083255" at bounding box center [99, 141] width 44 height 17
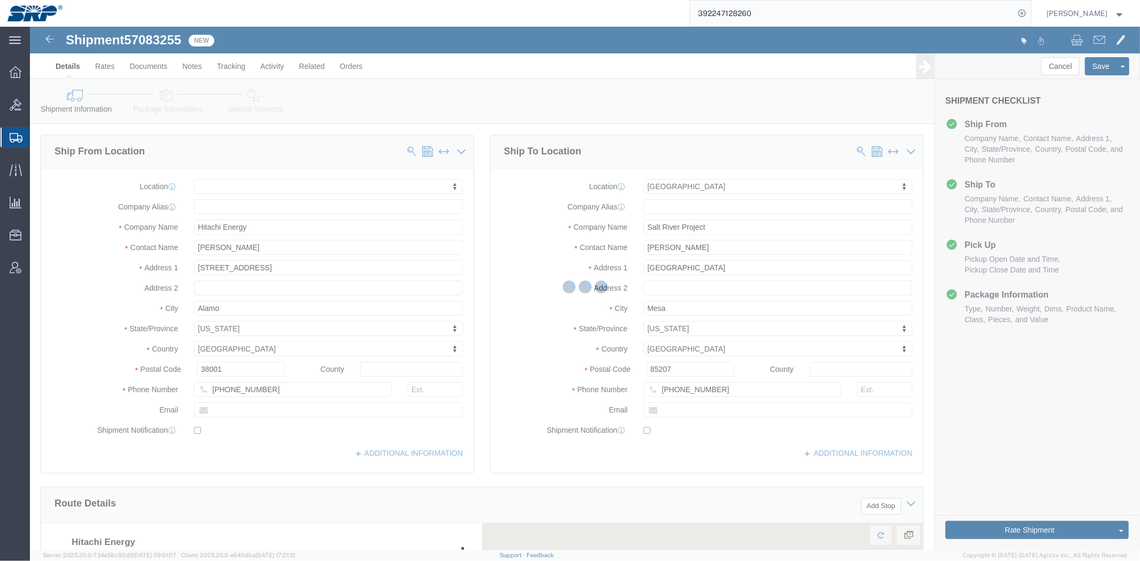
select select
select select "54819"
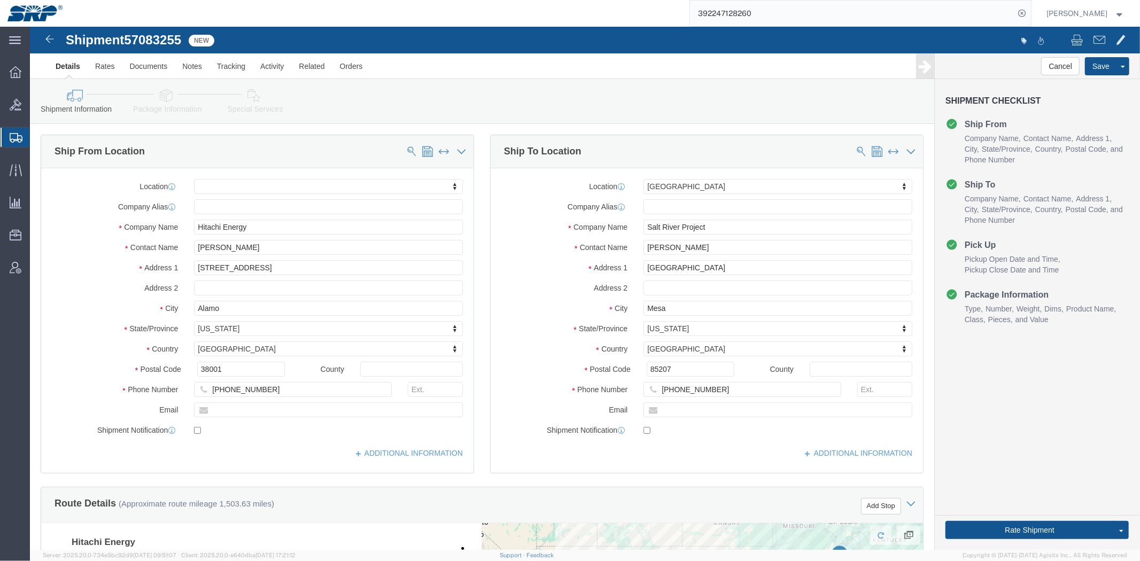
click at [0, 0] on span "Shipment Manager" at bounding box center [0, 0] width 0 height 0
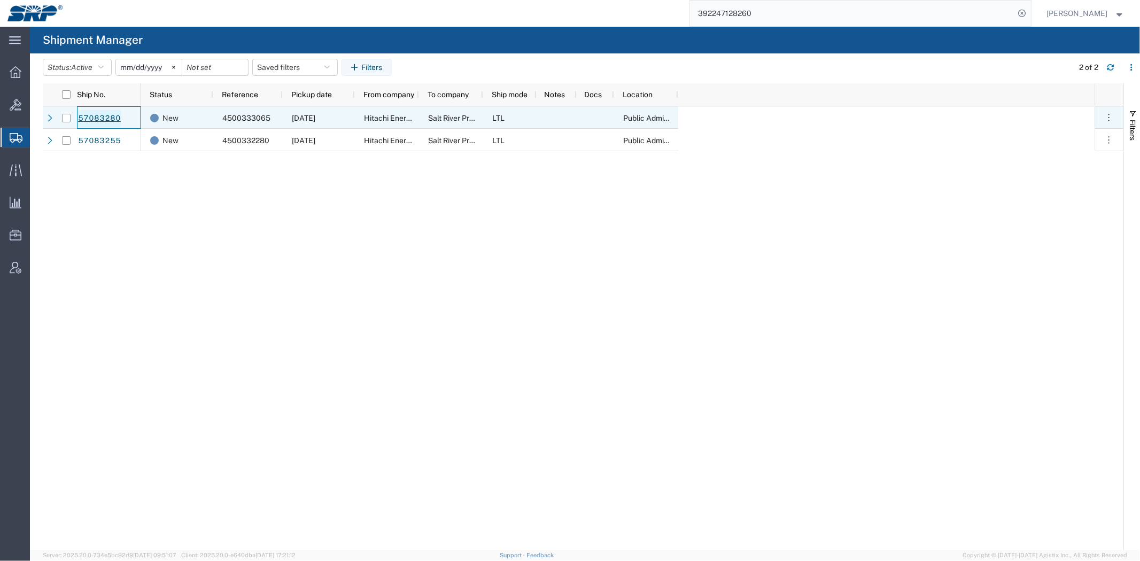
click at [100, 115] on link "57083280" at bounding box center [99, 118] width 44 height 17
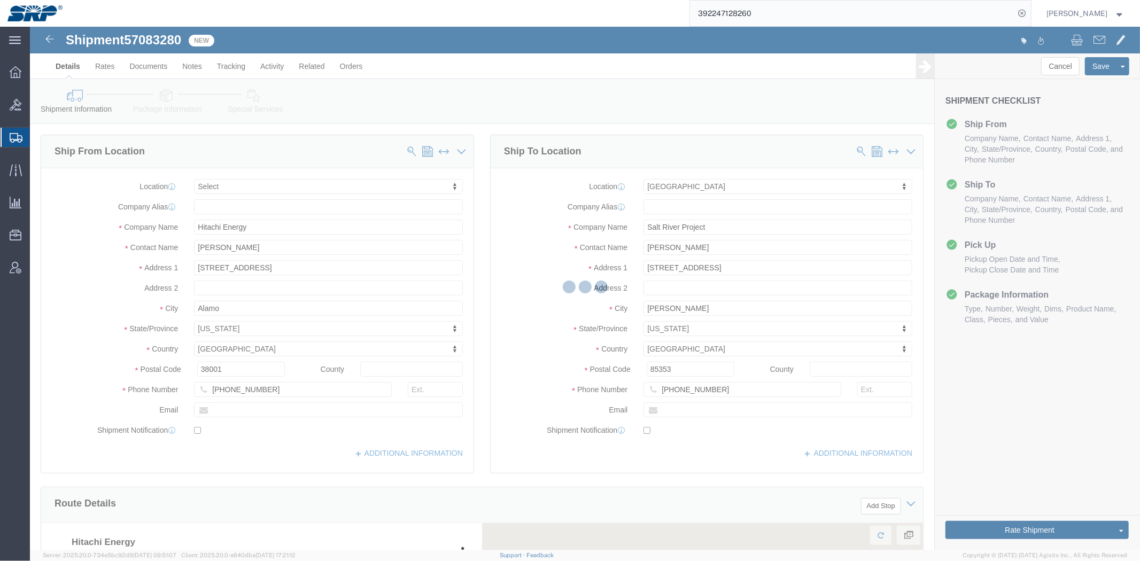
select select
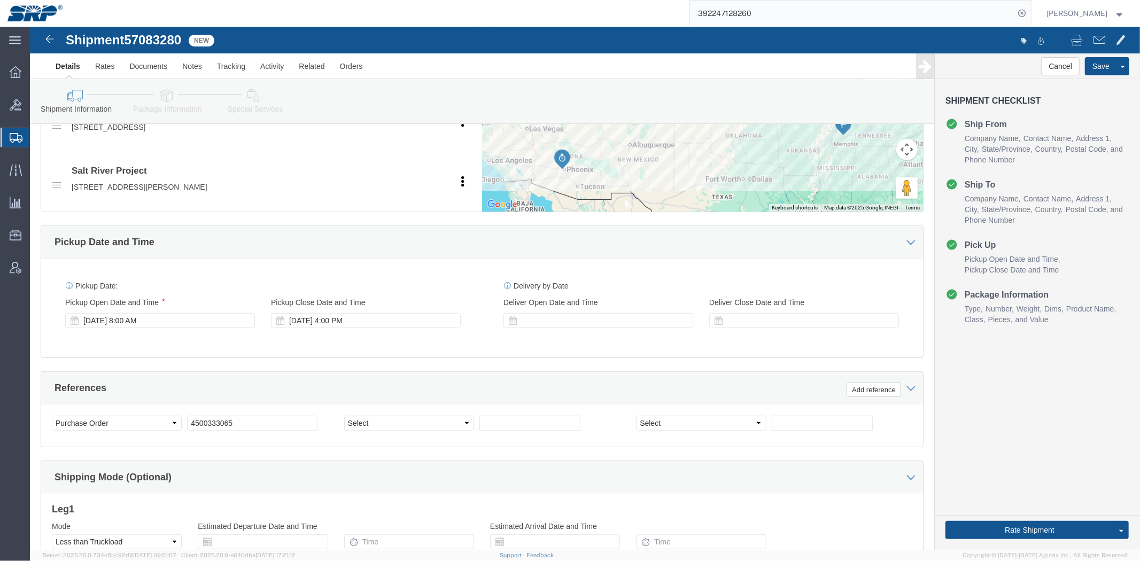
scroll to position [567, 0]
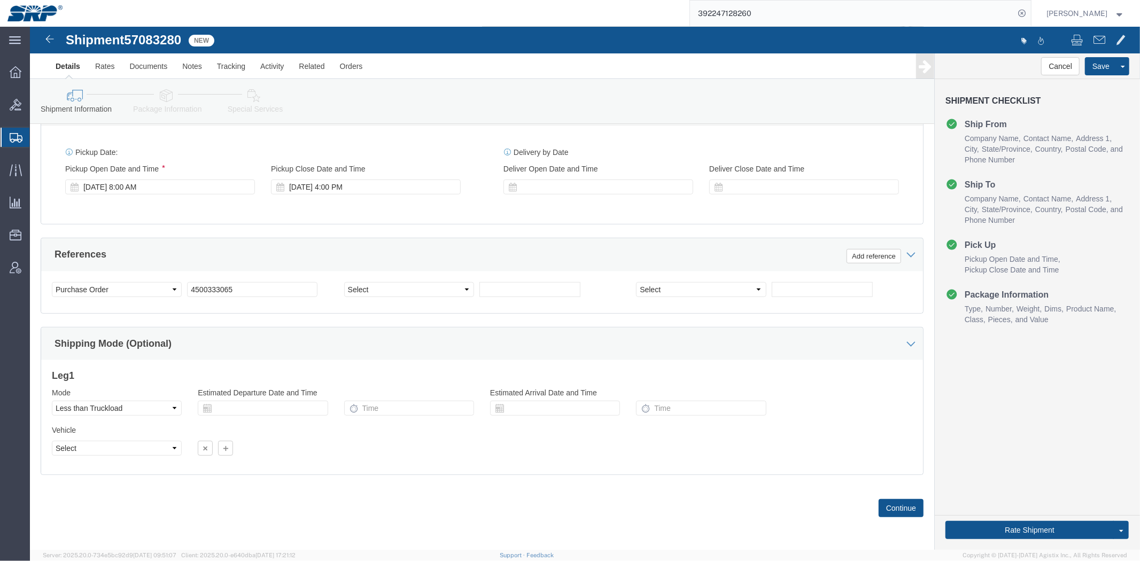
drag, startPoint x: 453, startPoint y: 177, endPoint x: 463, endPoint y: 338, distance: 161.7
drag, startPoint x: 386, startPoint y: 481, endPoint x: 361, endPoint y: 241, distance: 241.2
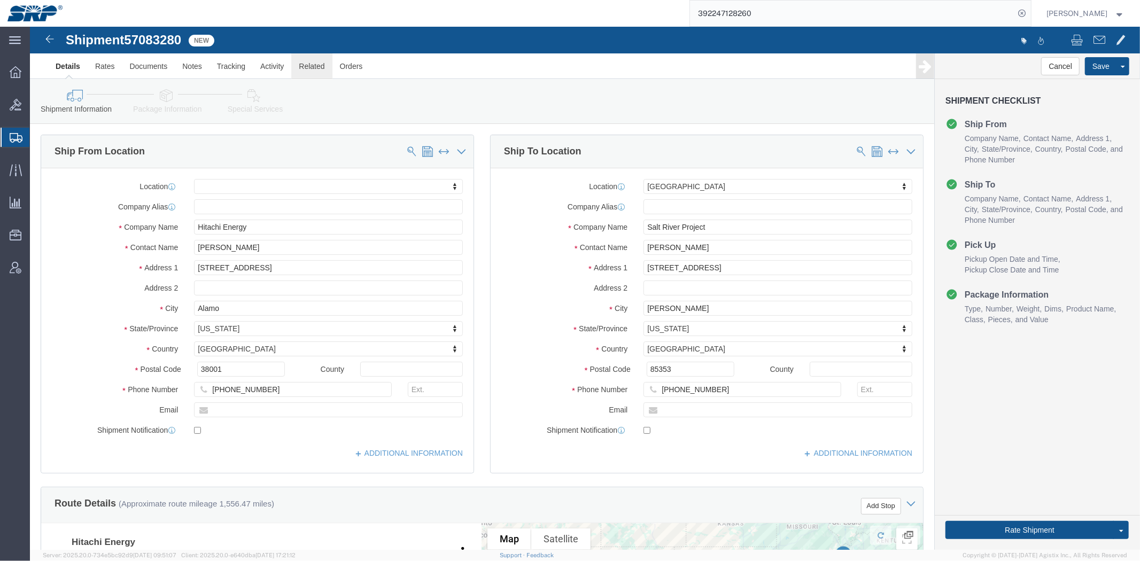
drag, startPoint x: 370, startPoint y: 226, endPoint x: 291, endPoint y: 39, distance: 202.8
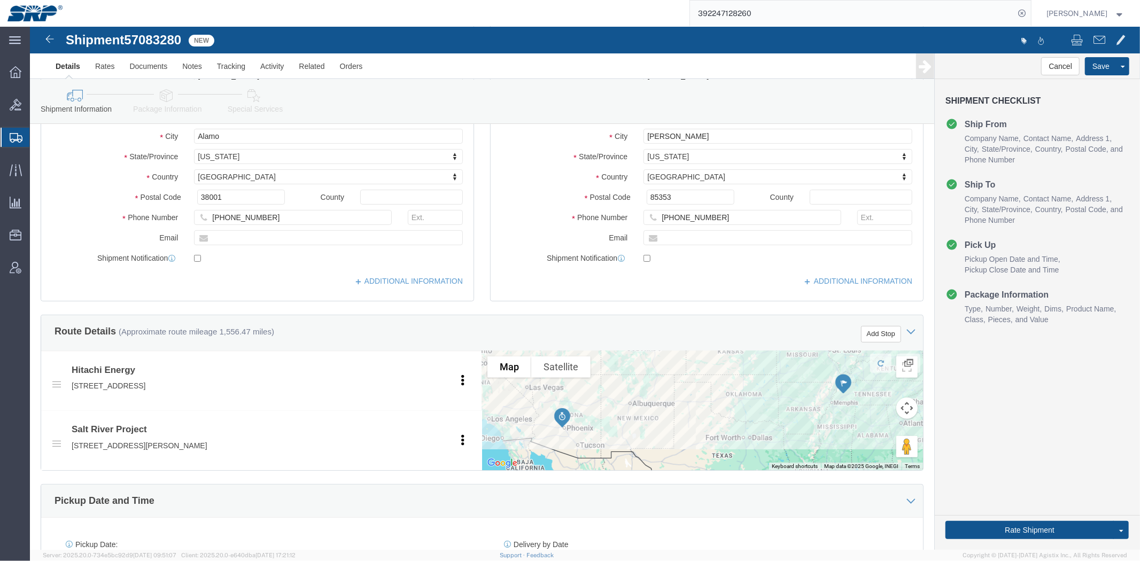
drag, startPoint x: 477, startPoint y: 162, endPoint x: 435, endPoint y: 313, distance: 156.2
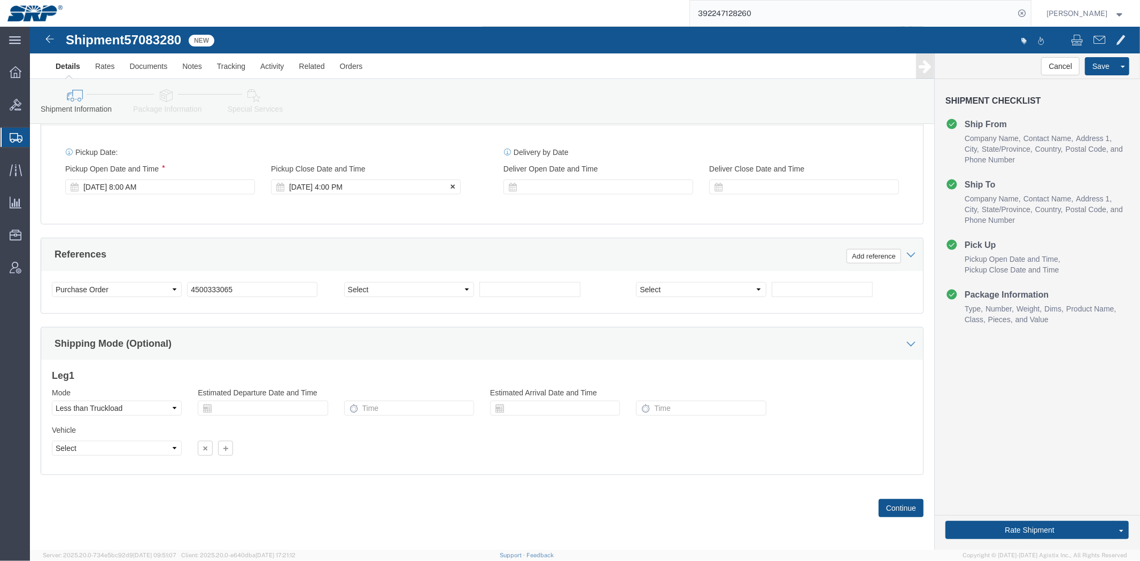
click div "[DATE] 4:00 PM"
type input "3:30 PM"
click div "Close Time 3:30 PM"
click button "Apply"
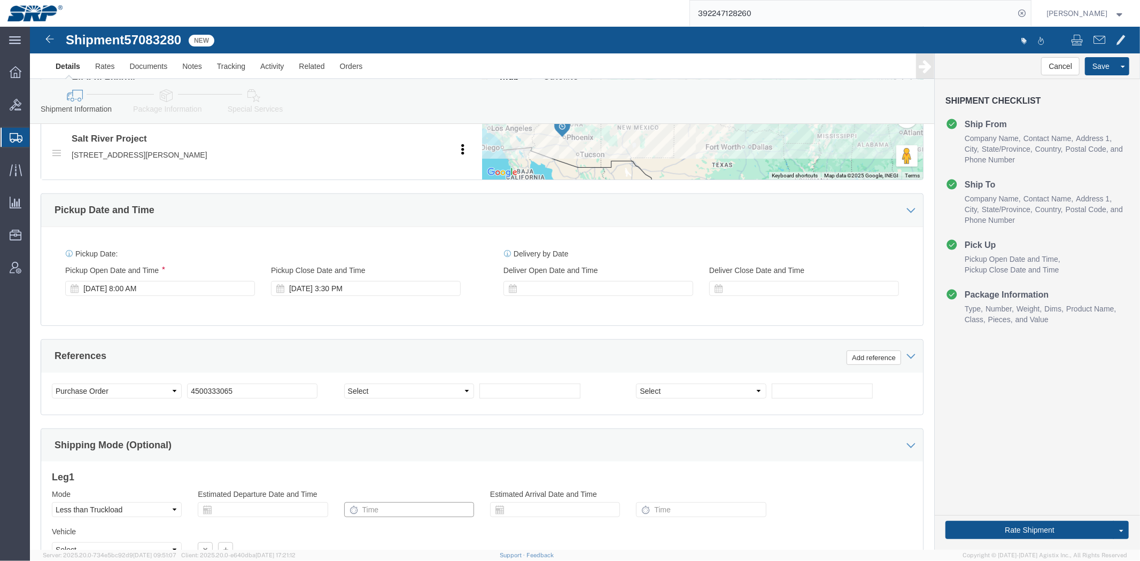
scroll to position [0, 0]
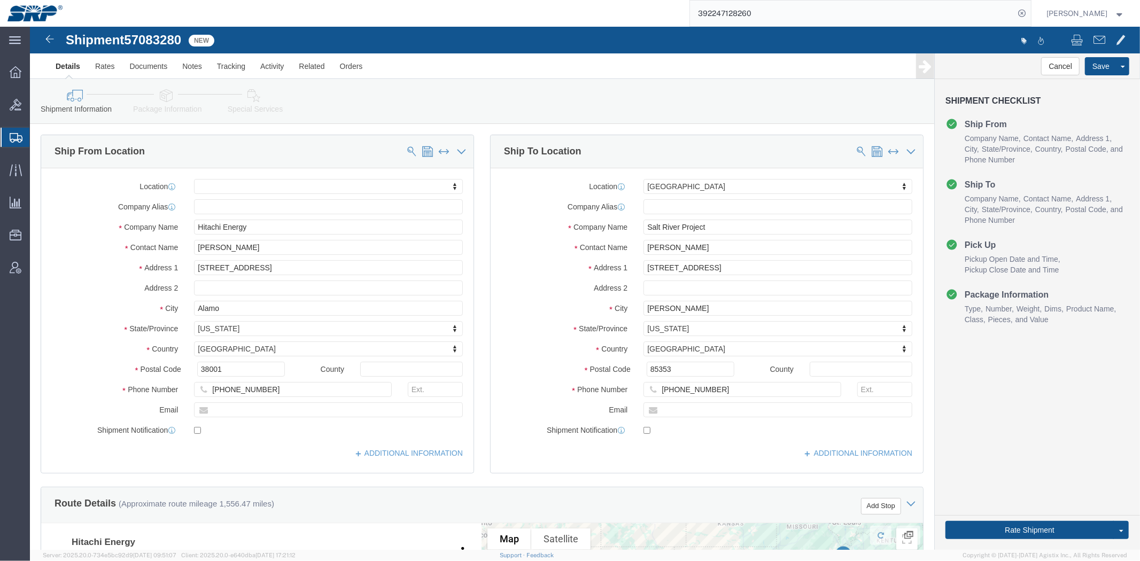
drag, startPoint x: 404, startPoint y: 433, endPoint x: 348, endPoint y: 239, distance: 201.8
click link "Package Information"
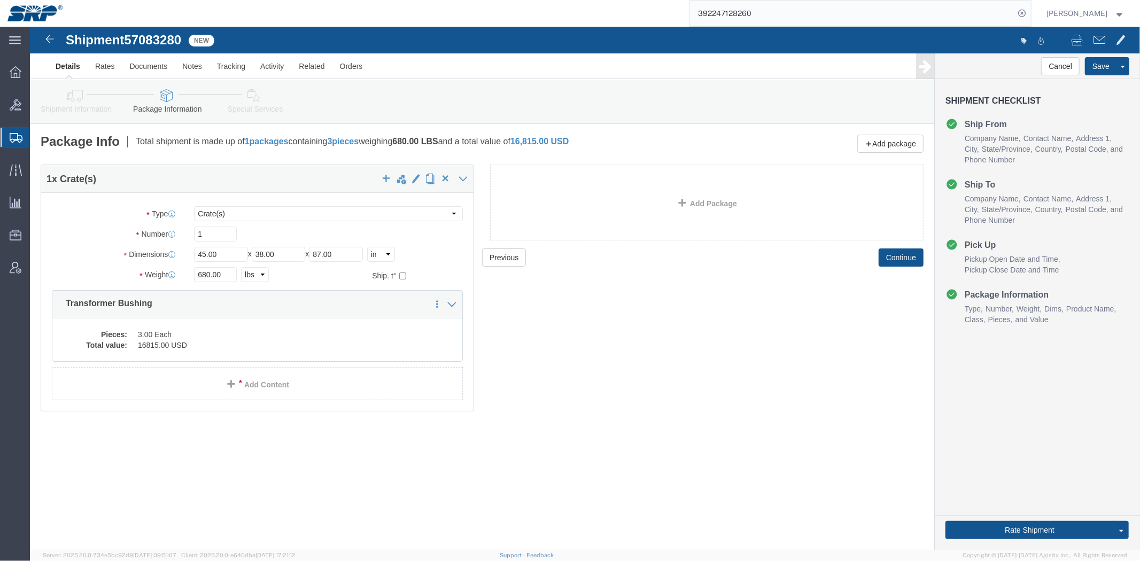
click link "Special Services"
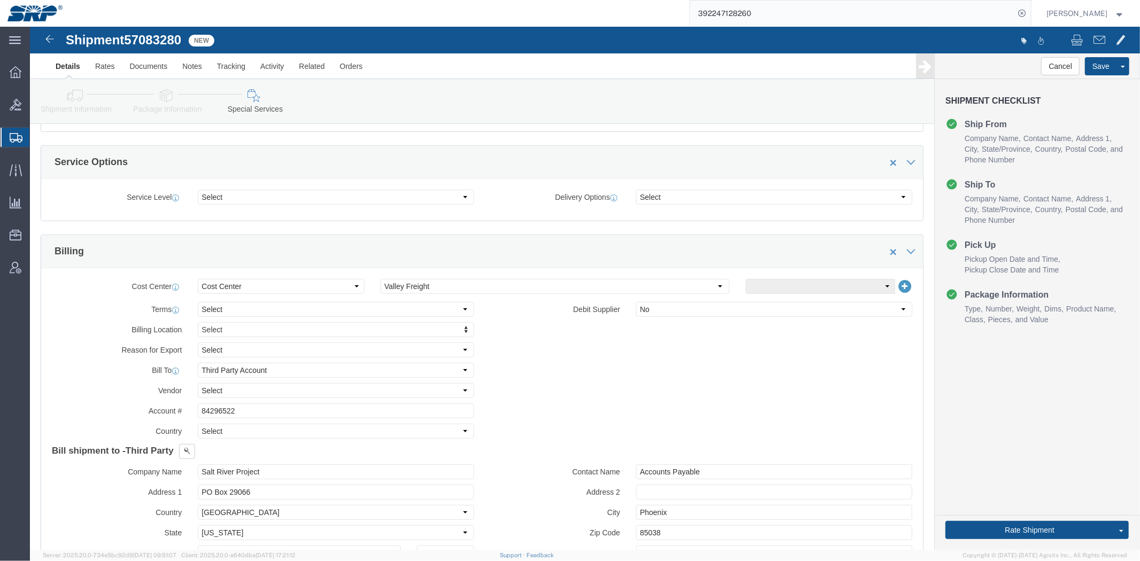
scroll to position [509, 0]
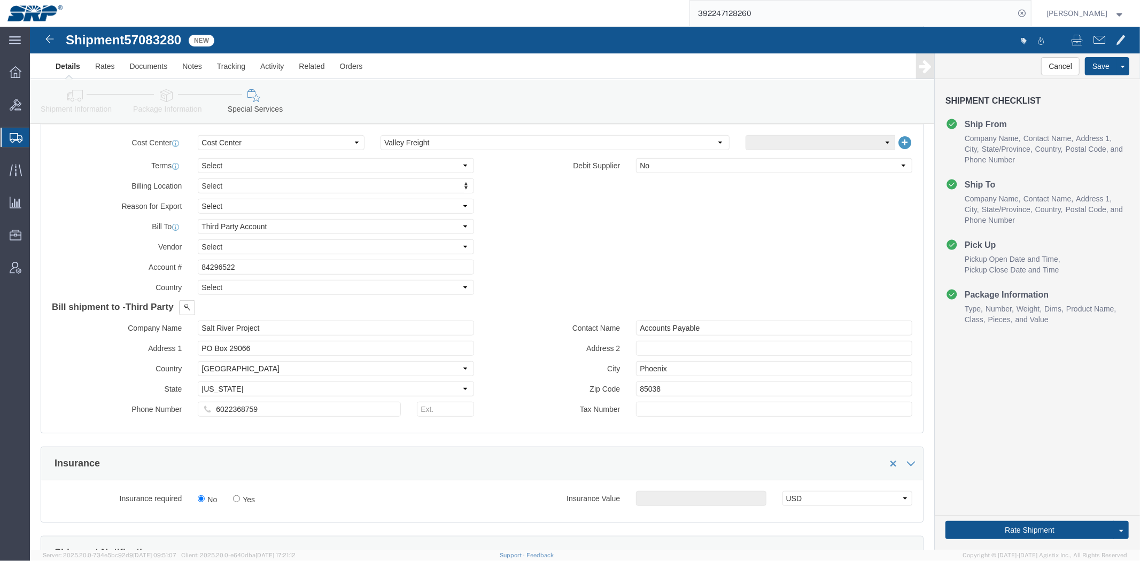
drag, startPoint x: 404, startPoint y: 216, endPoint x: 386, endPoint y: 276, distance: 62.7
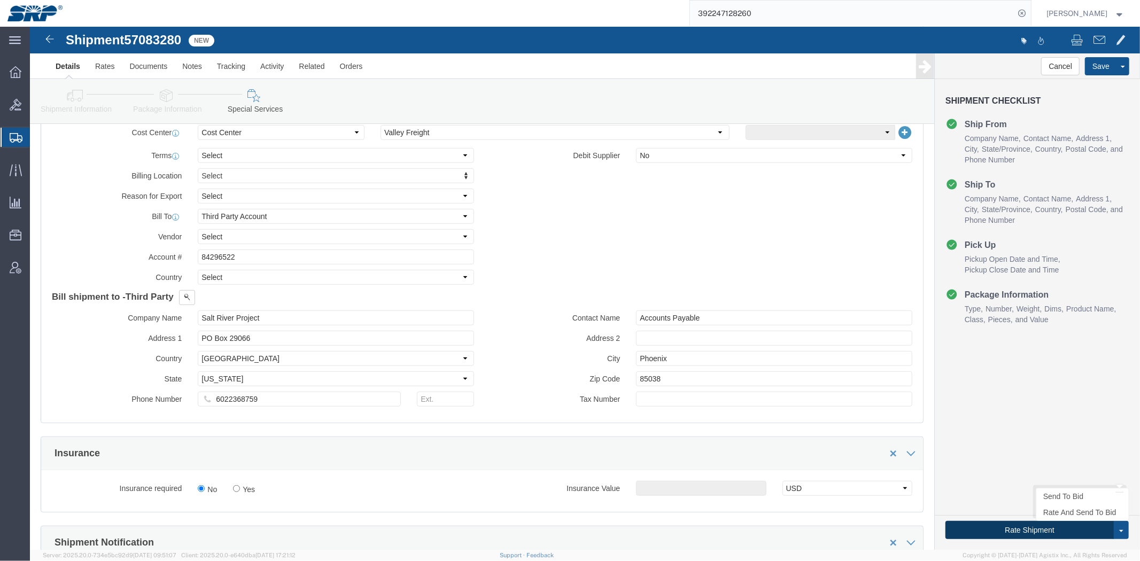
click button "Rate Shipment"
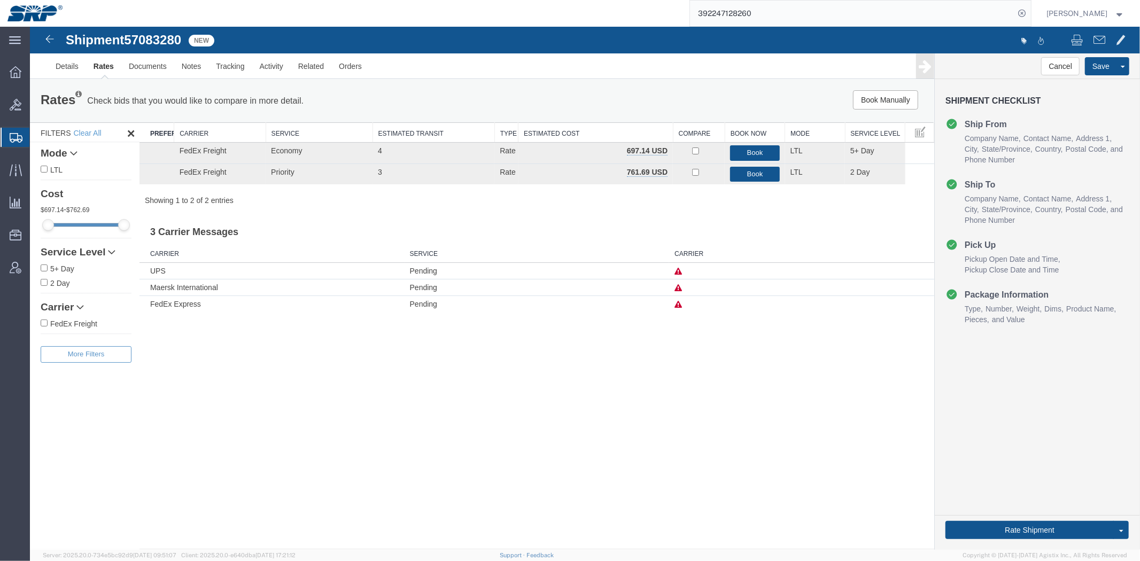
scroll to position [0, 0]
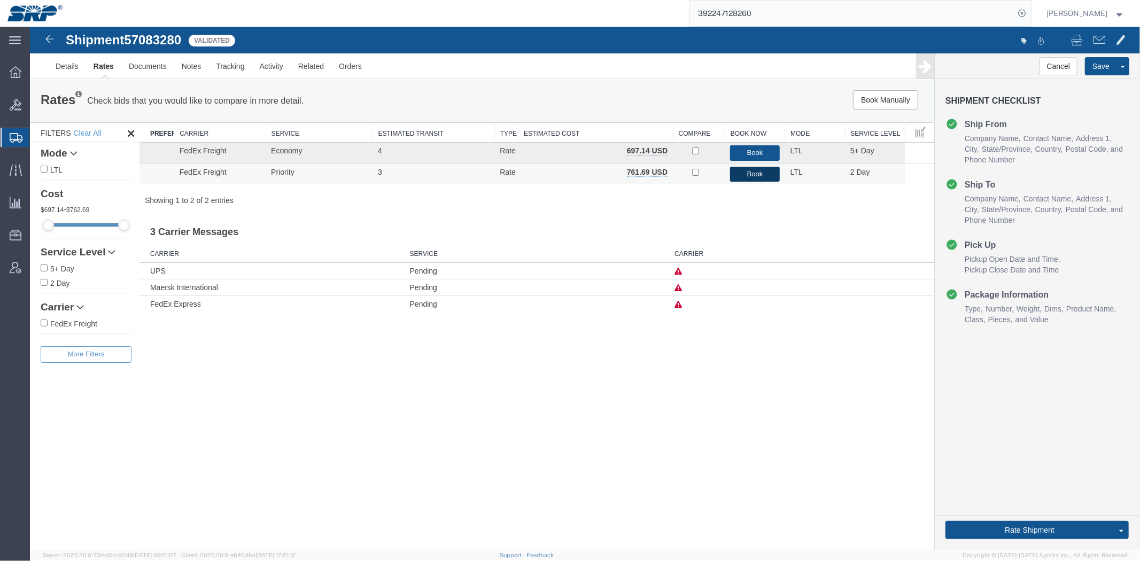
click at [761, 176] on button "Book" at bounding box center [753, 173] width 49 height 15
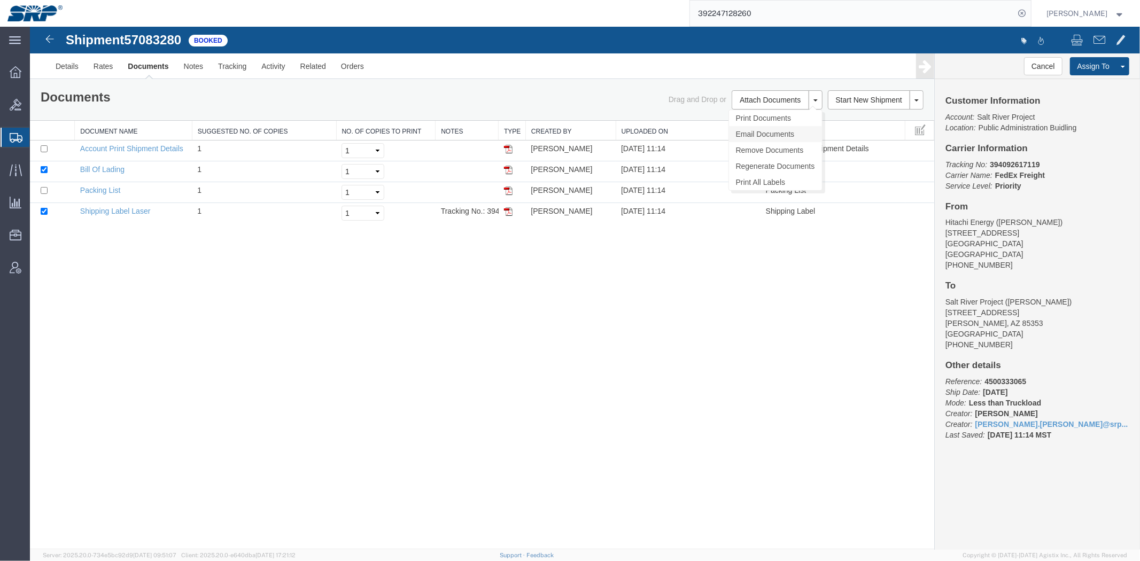
click at [757, 129] on link "Email Documents" at bounding box center [774, 134] width 93 height 16
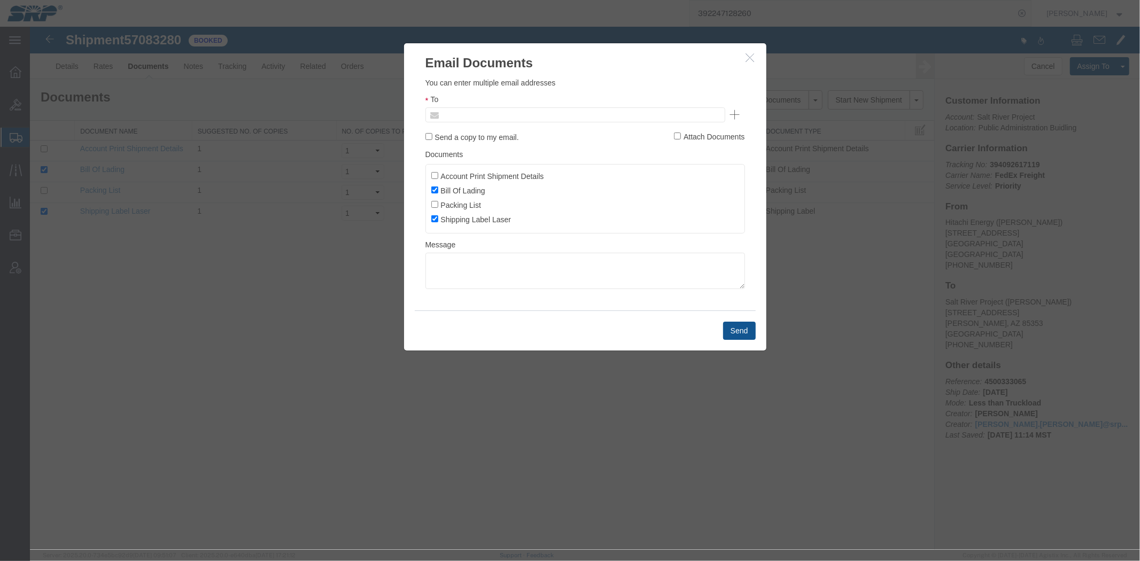
click at [466, 120] on input "text" at bounding box center [502, 114] width 125 height 14
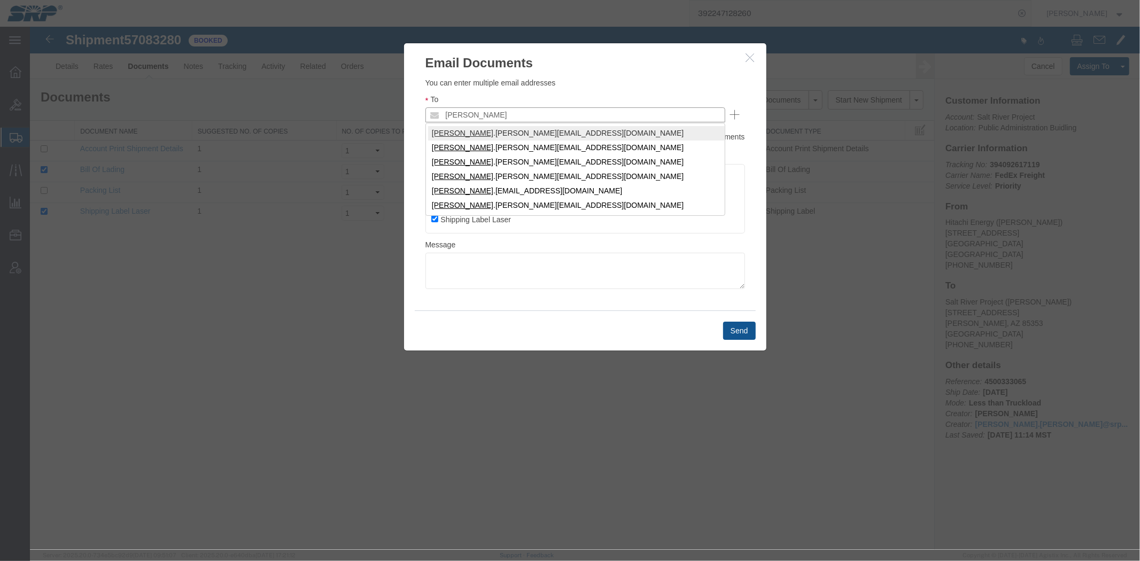
type input "[PERSON_NAME]"
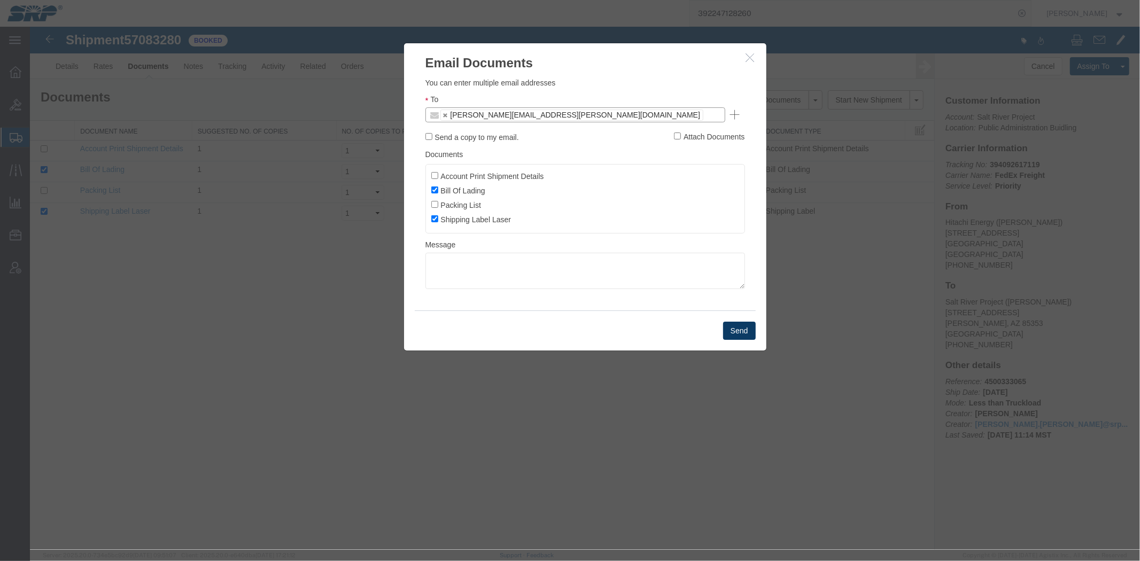
click at [742, 336] on button "Send" at bounding box center [738, 330] width 33 height 18
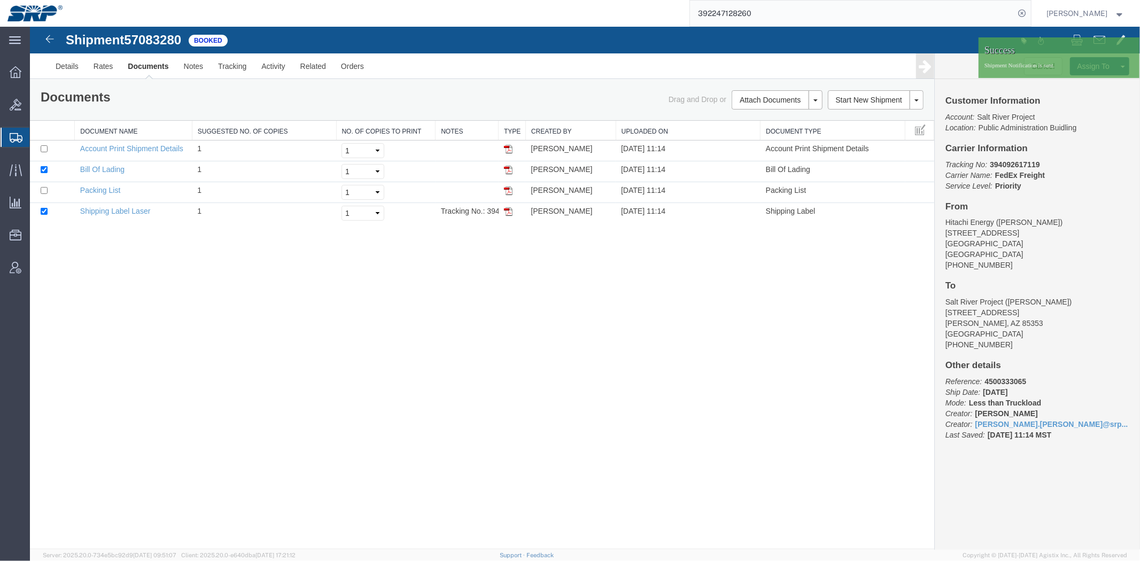
click at [1000, 162] on b "394092617119" at bounding box center [1014, 164] width 50 height 9
drag, startPoint x: 1030, startPoint y: 189, endPoint x: 1010, endPoint y: 164, distance: 32.7
click at [1000, 162] on b "394092617119" at bounding box center [1014, 164] width 50 height 9
copy b "394092617119"
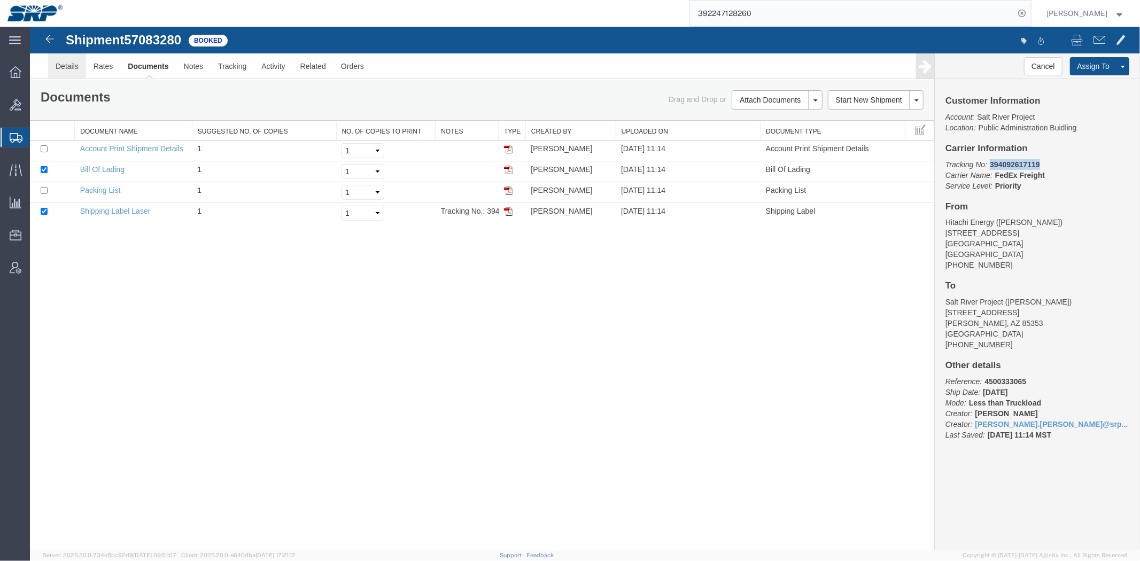
click at [67, 66] on link "Details" at bounding box center [67, 66] width 38 height 26
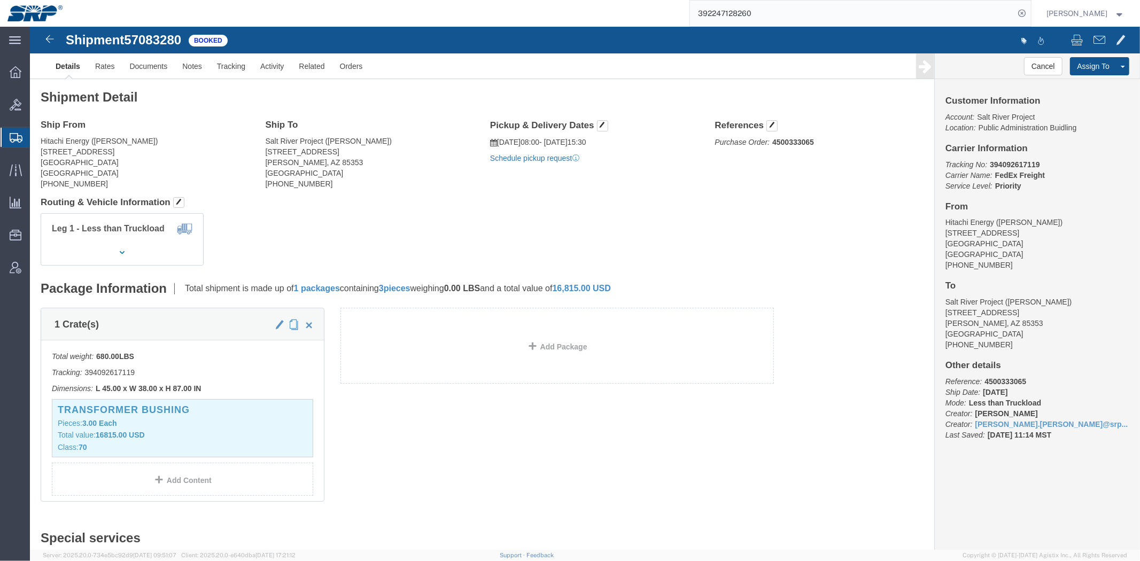
click link "Schedule pickup request"
click at [0, 0] on span "Shipment Manager" at bounding box center [0, 0] width 0 height 0
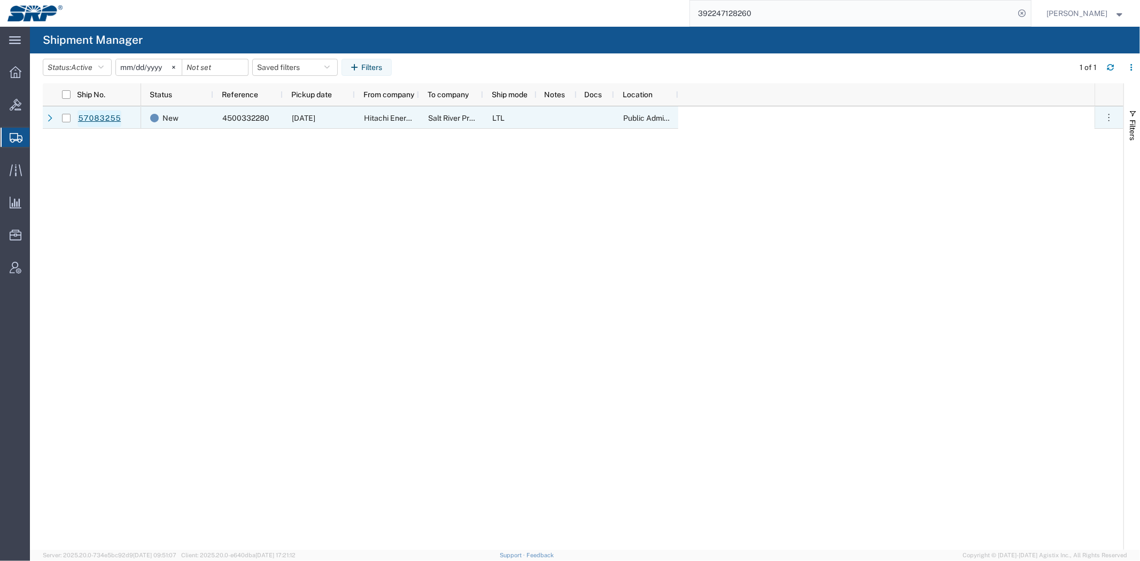
click at [115, 121] on link "57083255" at bounding box center [99, 118] width 44 height 17
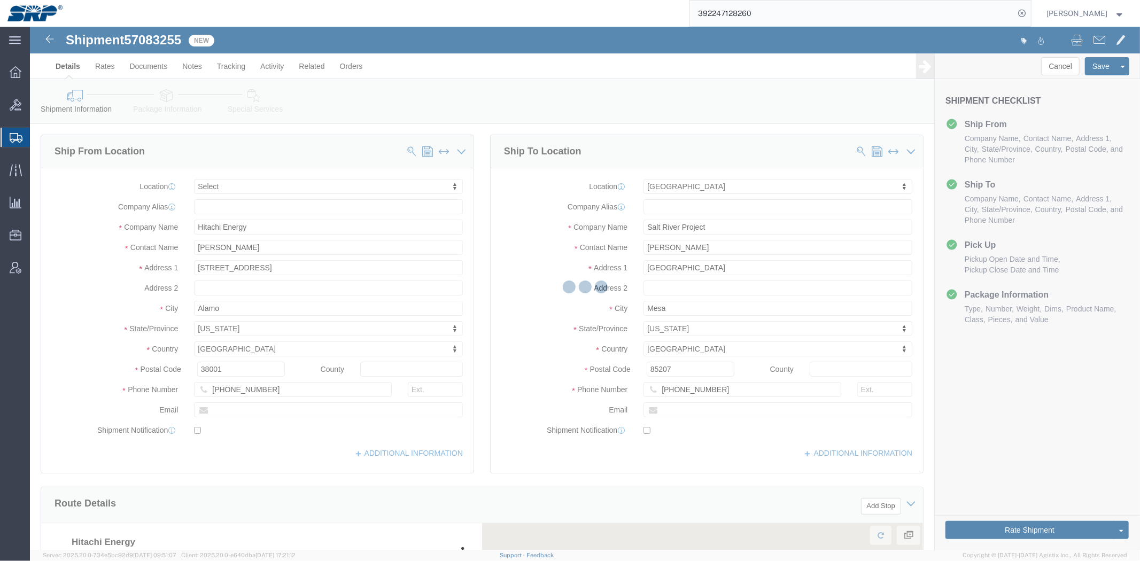
select select
select select "54819"
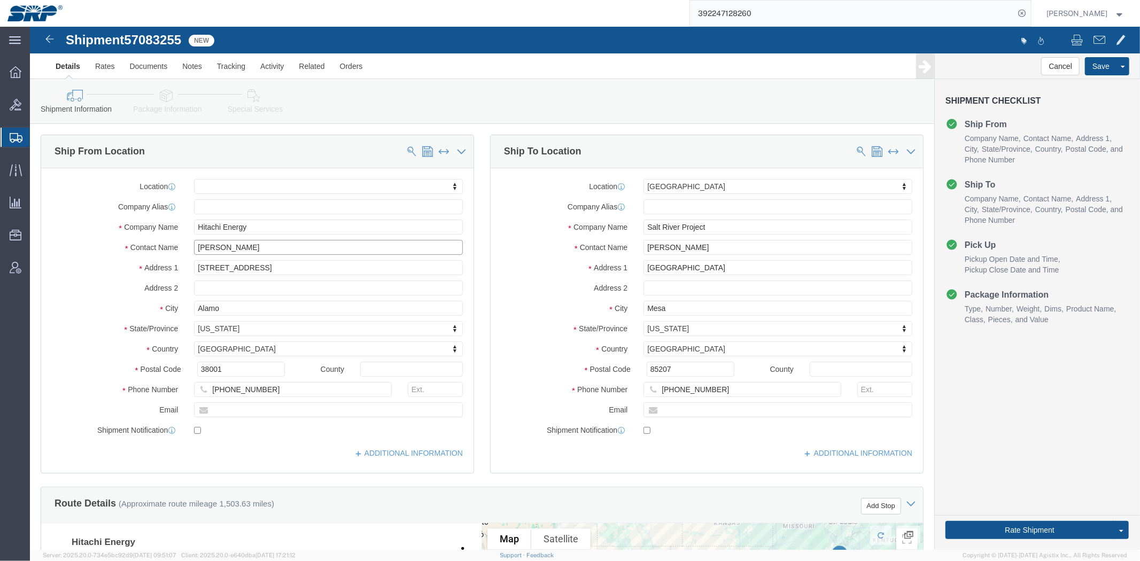
drag, startPoint x: 236, startPoint y: 226, endPoint x: 16, endPoint y: 239, distance: 220.5
click html "Shipment 57083255 New Details Rates Documents Notes Tracking Activity Related O…"
paste input "[PERSON_NAME]"
type input "[PERSON_NAME]"
click div "Address 2"
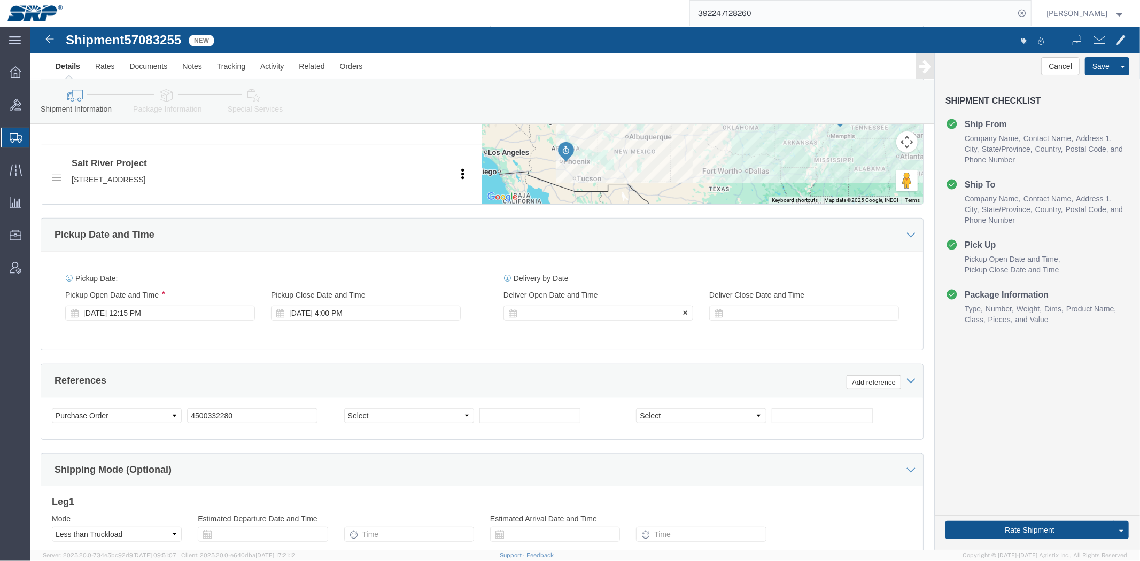
scroll to position [567, 0]
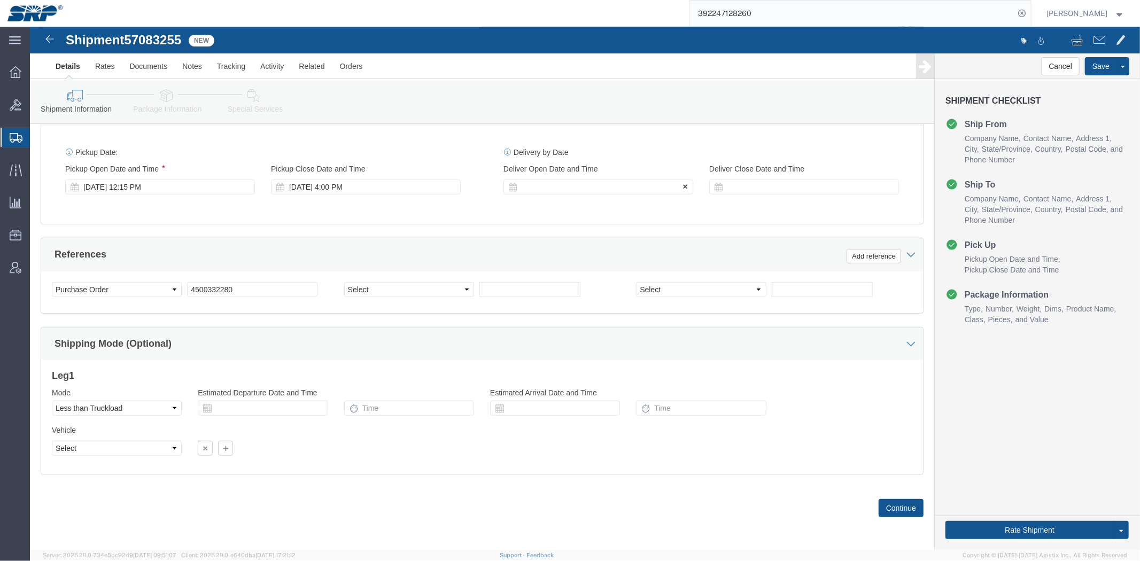
drag, startPoint x: 505, startPoint y: 269, endPoint x: 469, endPoint y: 359, distance: 96.8
click icon
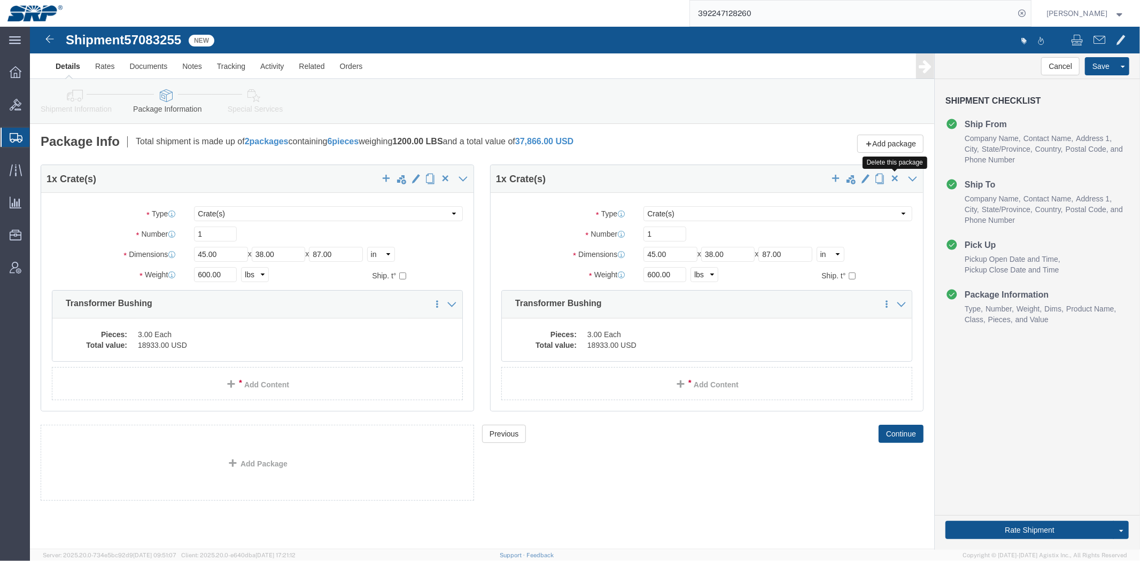
click span "button"
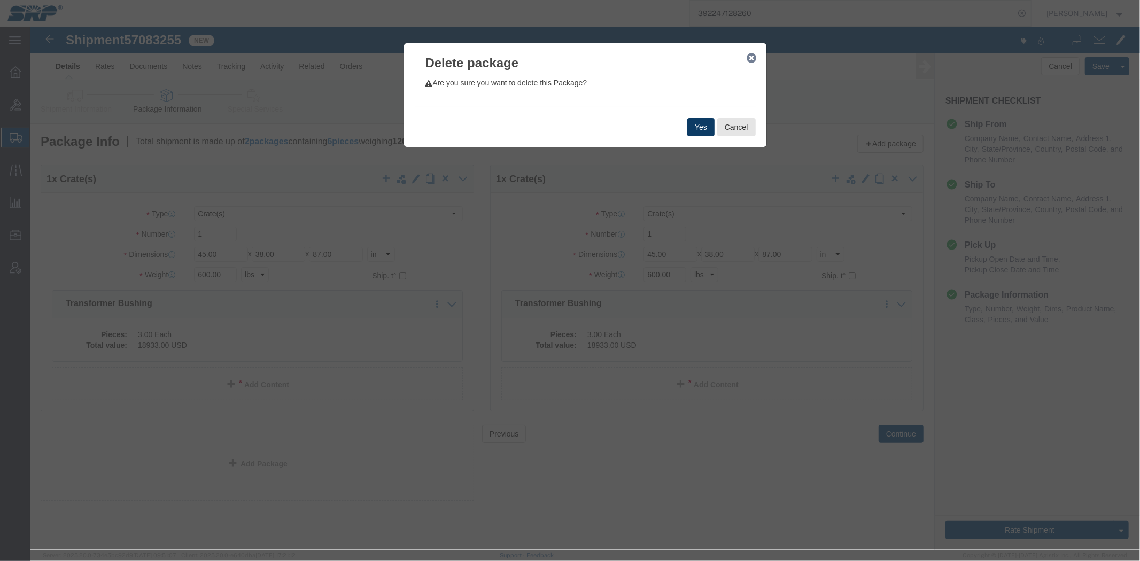
click button "Yes"
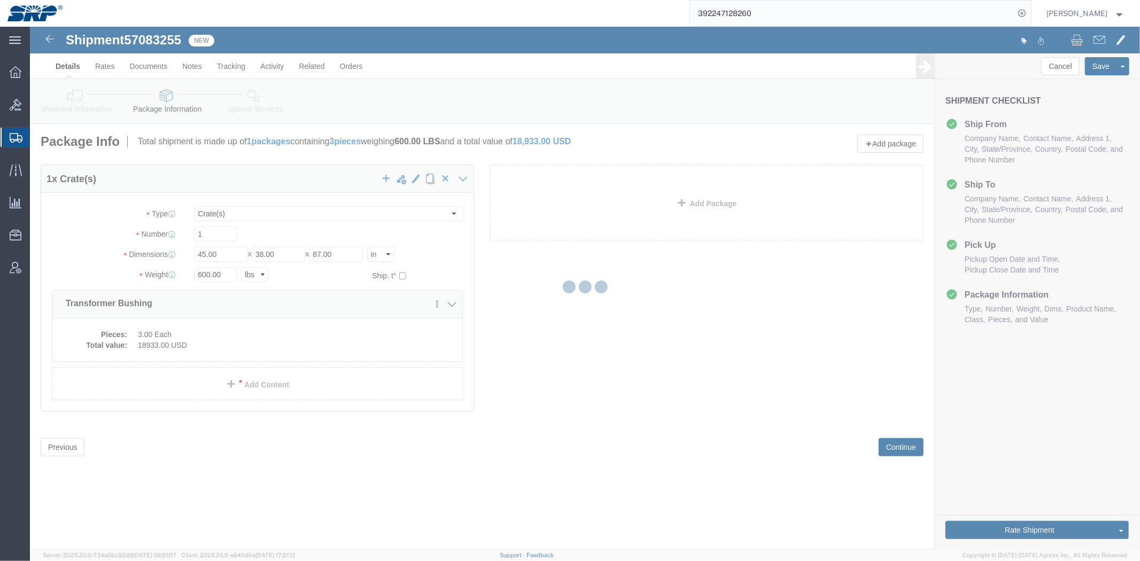
select select "CRAT"
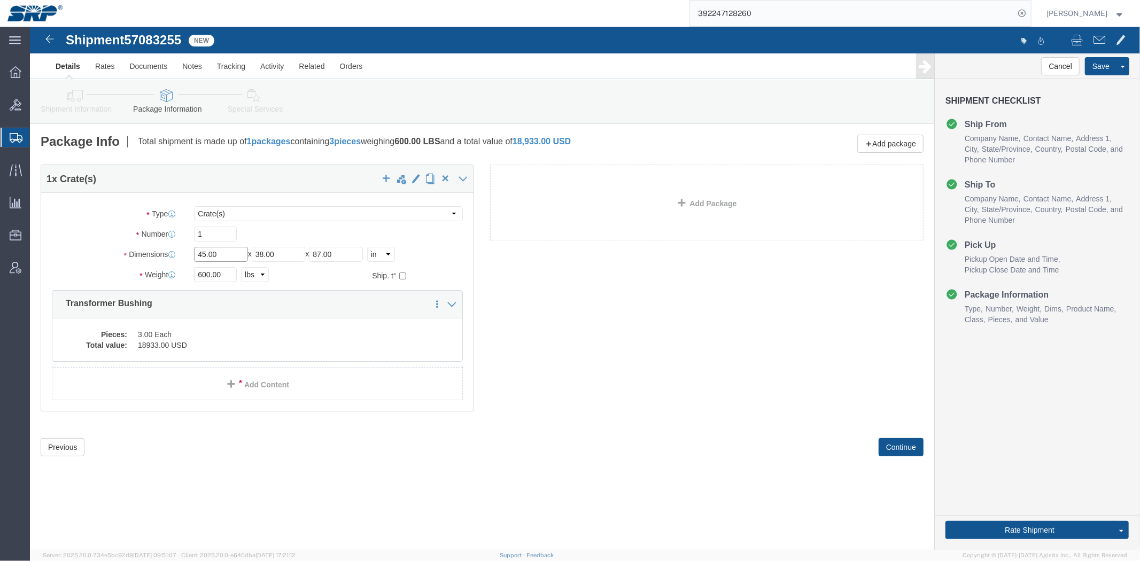
drag, startPoint x: 174, startPoint y: 227, endPoint x: 112, endPoint y: 224, distance: 61.5
click div "Dimensions Length 45.00 x Width 38.00 x Height 87.00 Select cm ft in"
type input "51"
type input "74"
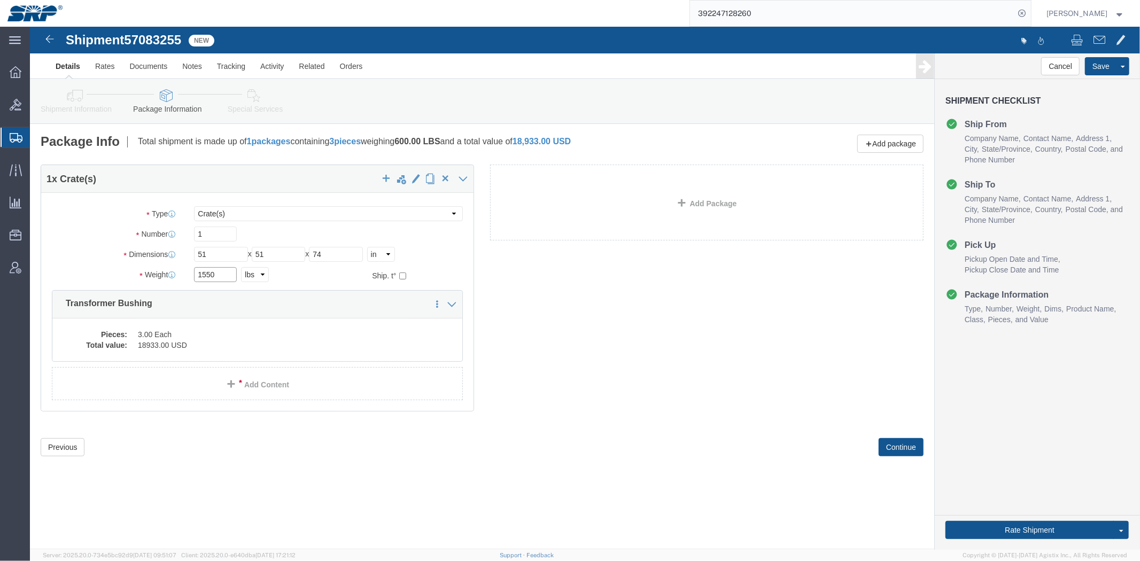
type input "1550"
